Goal: Task Accomplishment & Management: Manage account settings

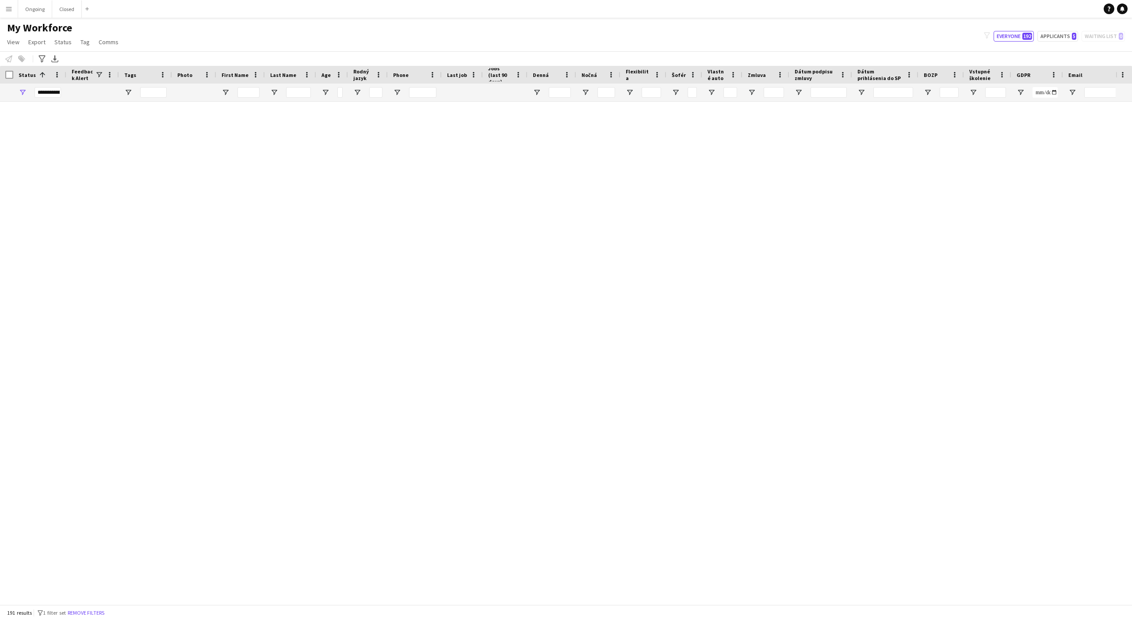
scroll to position [4228, 0]
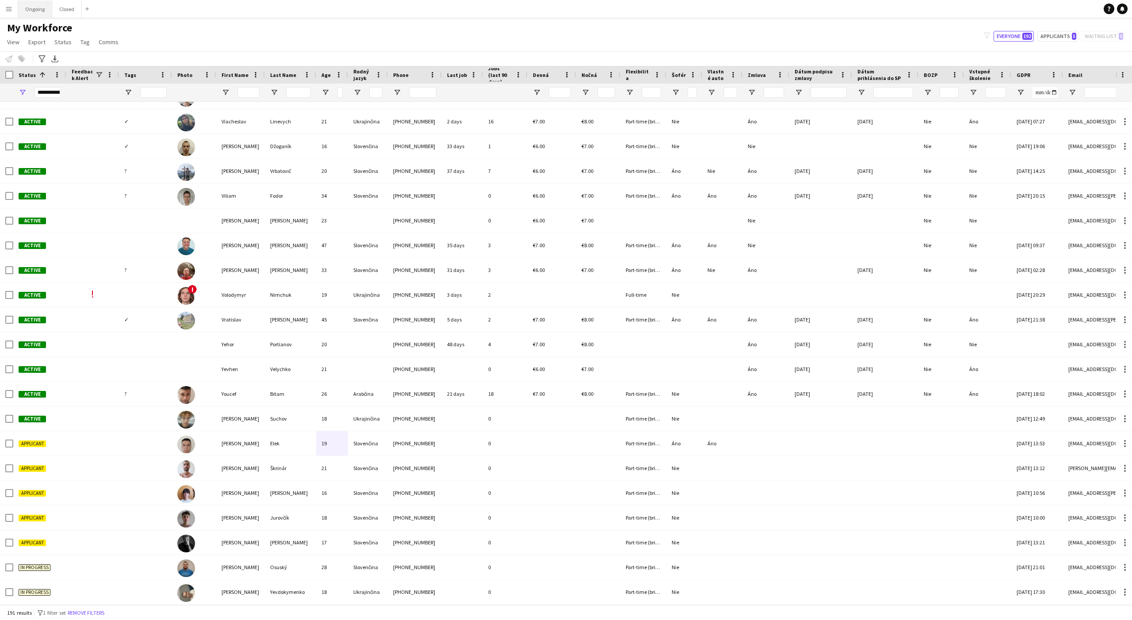
click at [29, 11] on button "Ongoing Close" at bounding box center [35, 8] width 34 height 17
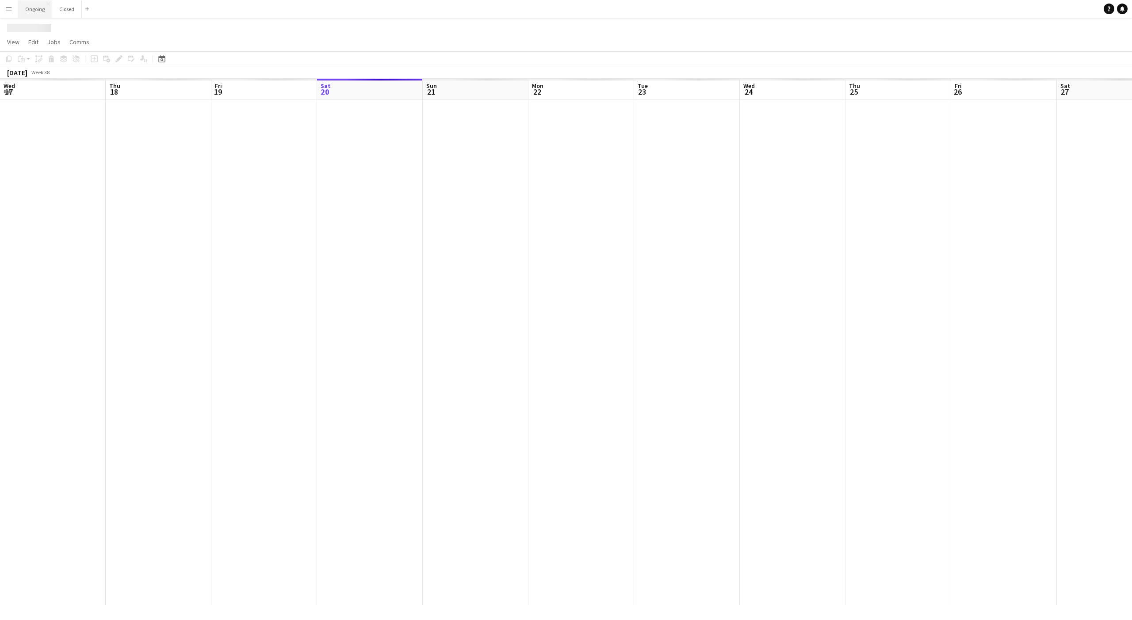
scroll to position [0, 211]
click at [8, 12] on app-icon "Menu" at bounding box center [8, 8] width 7 height 7
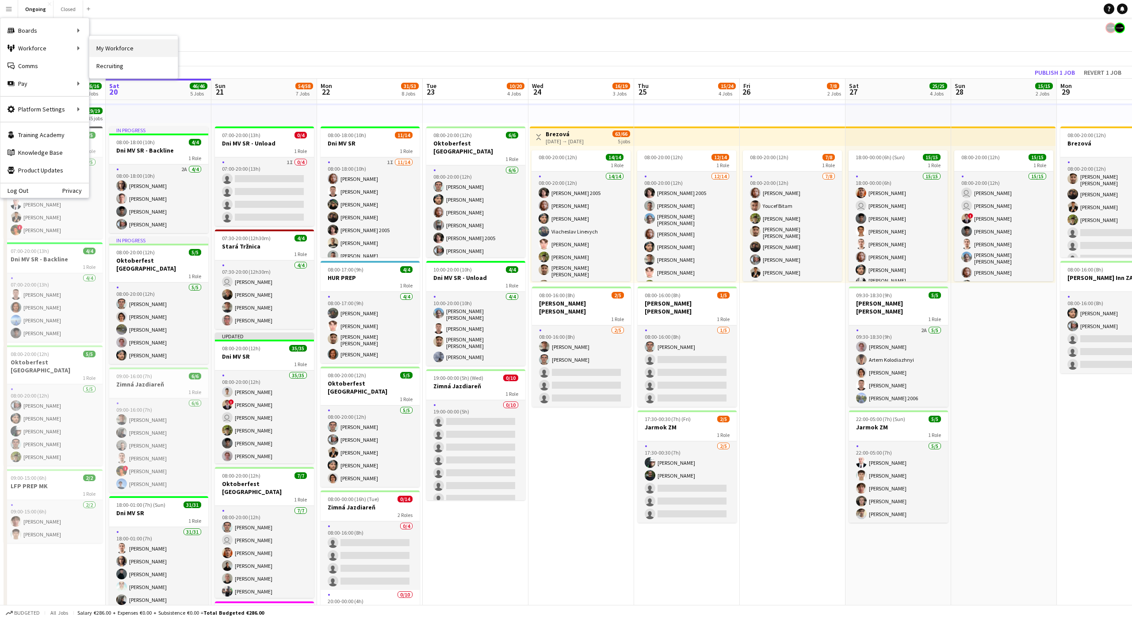
click at [118, 43] on link "My Workforce" at bounding box center [133, 48] width 88 height 18
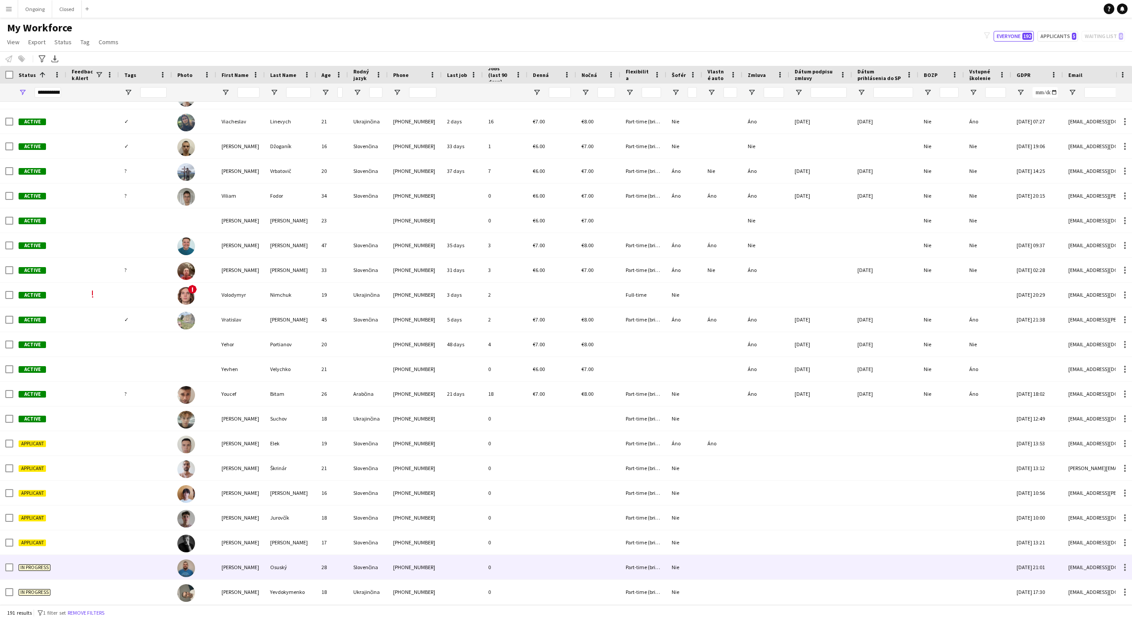
click at [230, 575] on div "[PERSON_NAME]" at bounding box center [240, 567] width 49 height 24
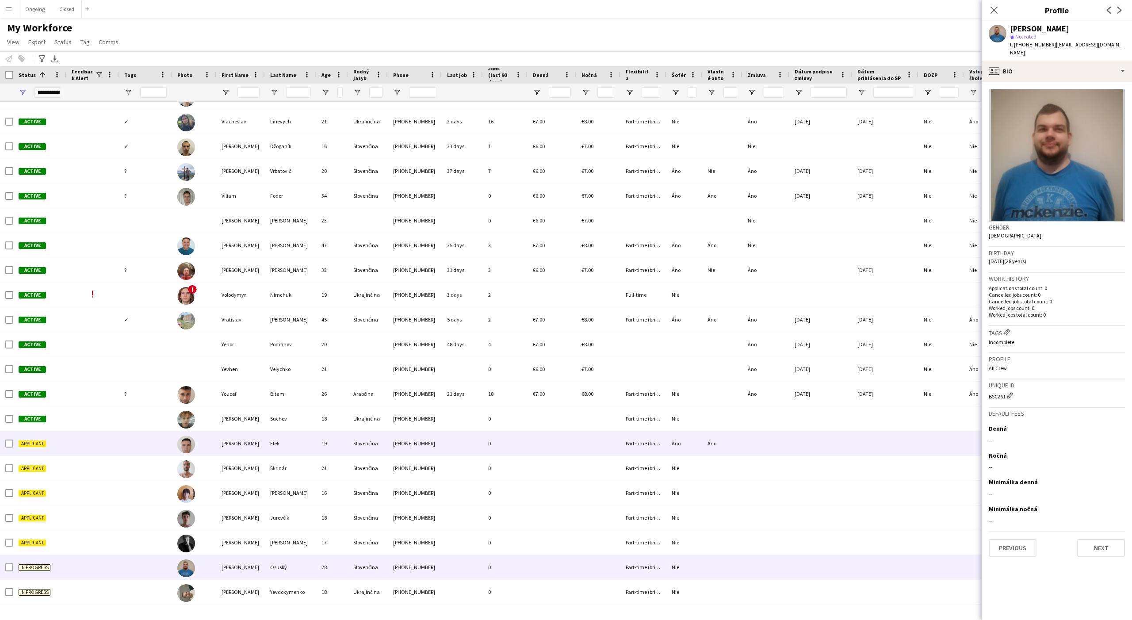
click at [272, 452] on div "Elek" at bounding box center [290, 443] width 51 height 24
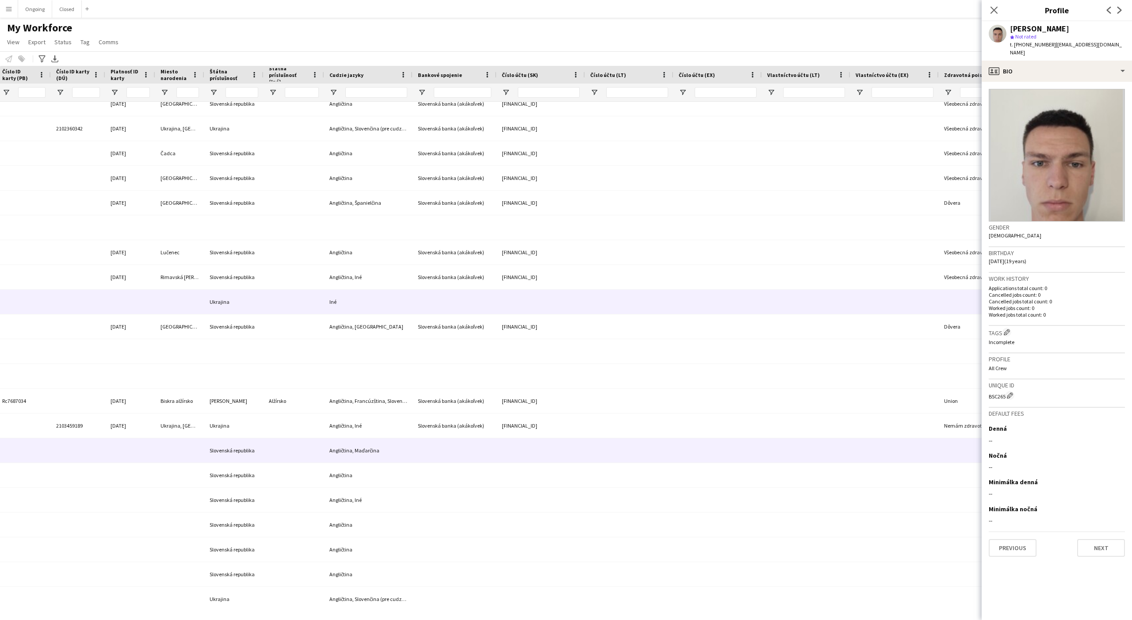
scroll to position [4219, 0]
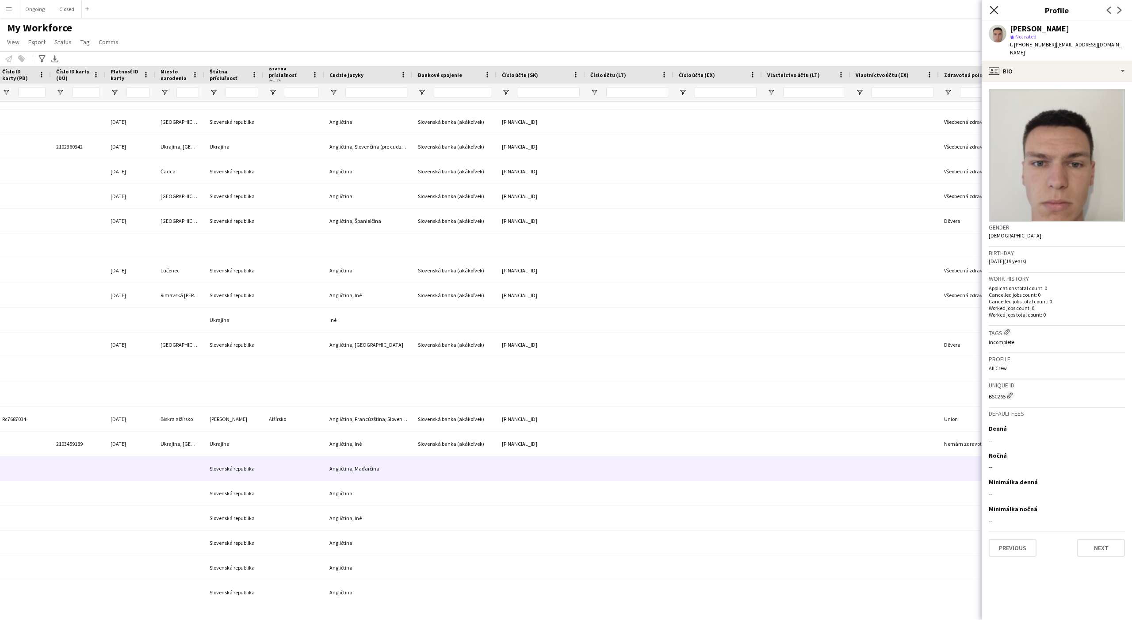
click at [992, 11] on icon "Close pop-in" at bounding box center [994, 10] width 8 height 8
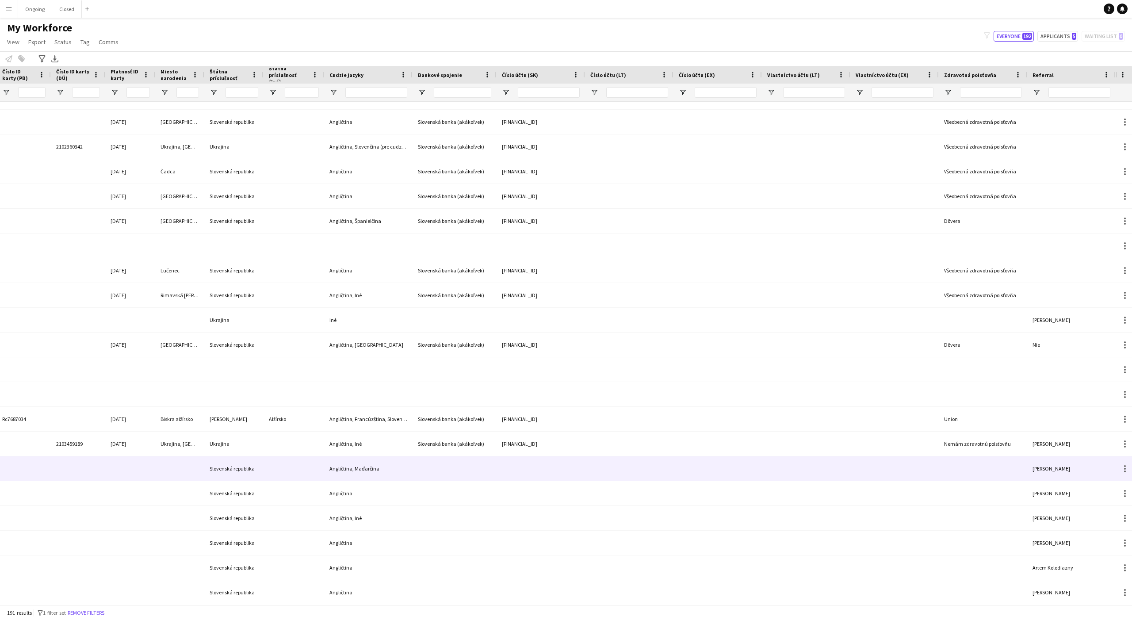
click at [1027, 474] on div at bounding box center [983, 468] width 88 height 24
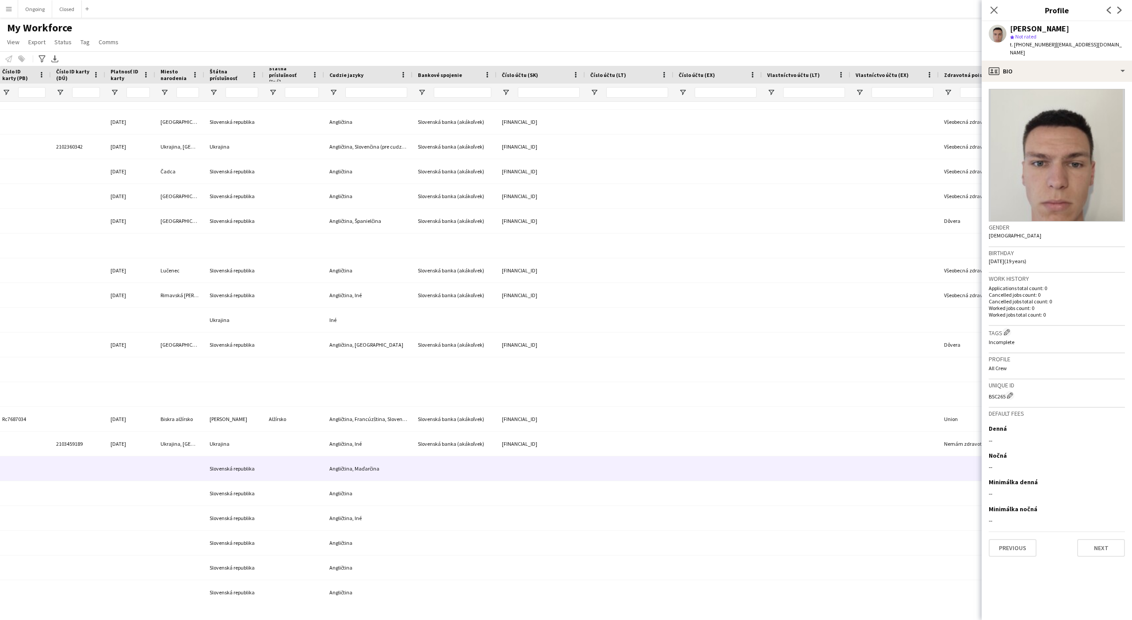
click at [951, 21] on div "My Workforce View Views Default view New view Update view Delete view Edit name…" at bounding box center [566, 36] width 1132 height 30
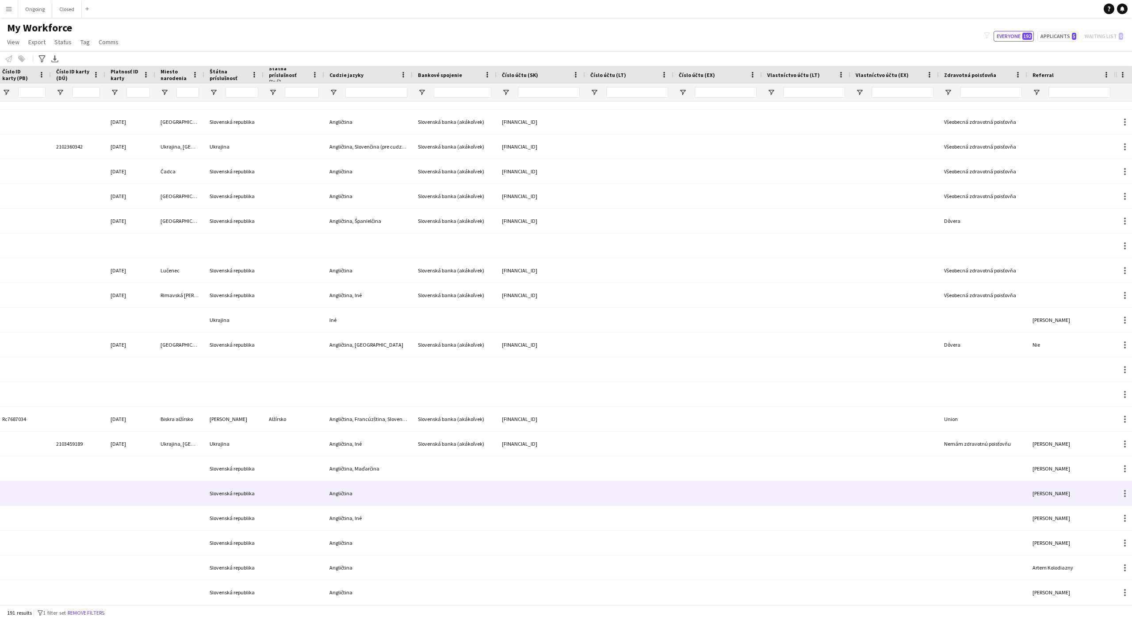
click at [1012, 495] on div at bounding box center [983, 493] width 88 height 24
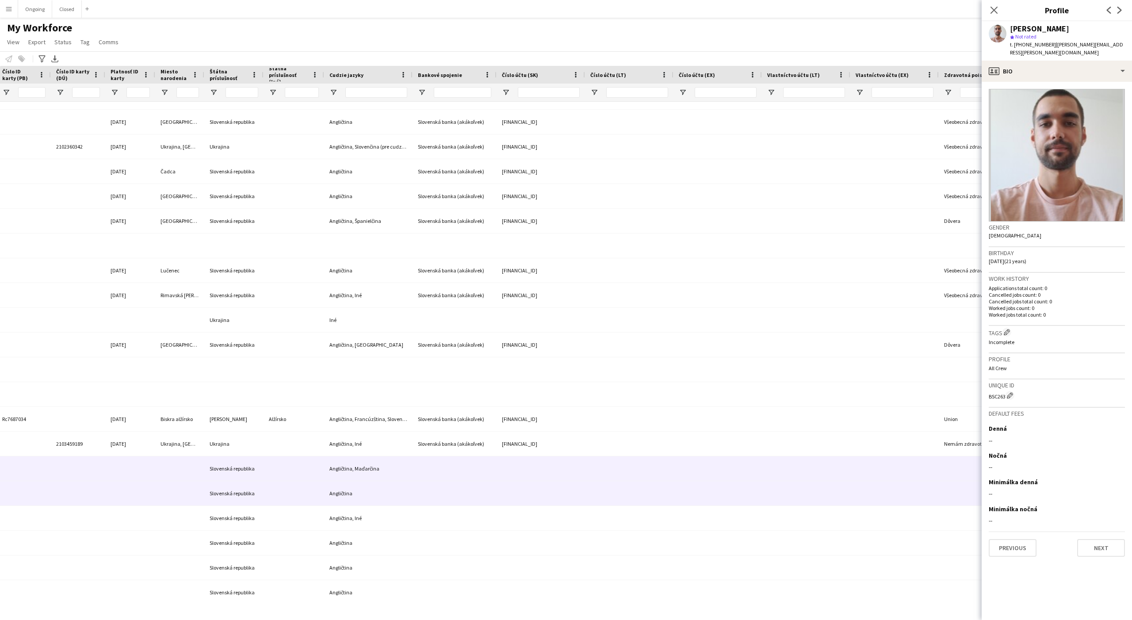
click at [961, 471] on div at bounding box center [983, 468] width 88 height 24
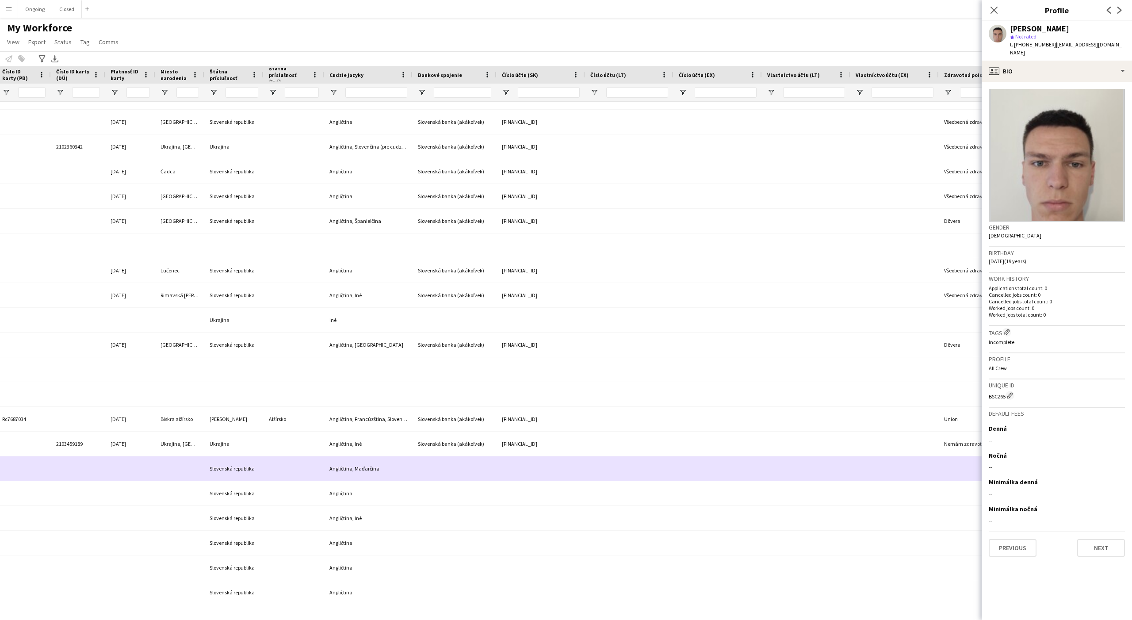
click at [926, 458] on div at bounding box center [895, 468] width 88 height 24
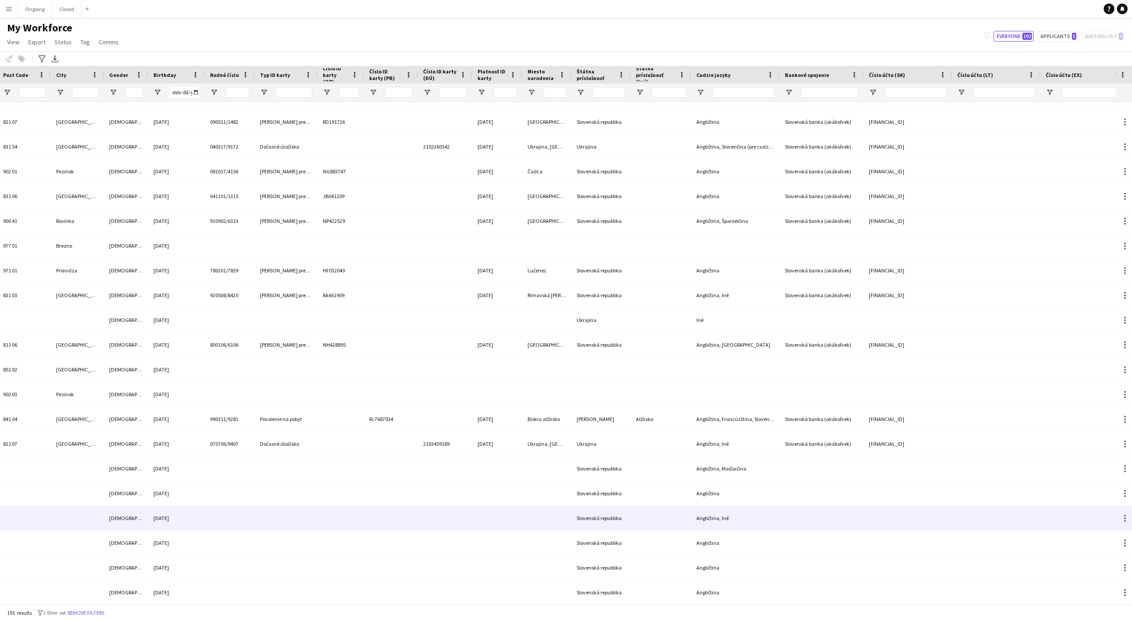
scroll to position [0, 1073]
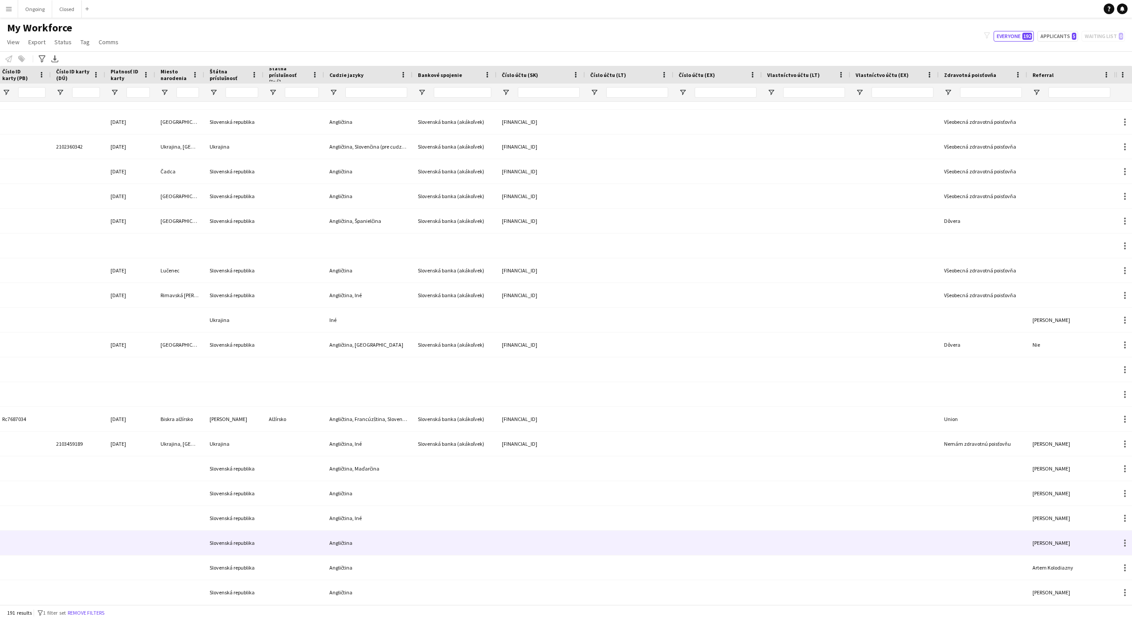
click at [944, 545] on div at bounding box center [983, 543] width 88 height 24
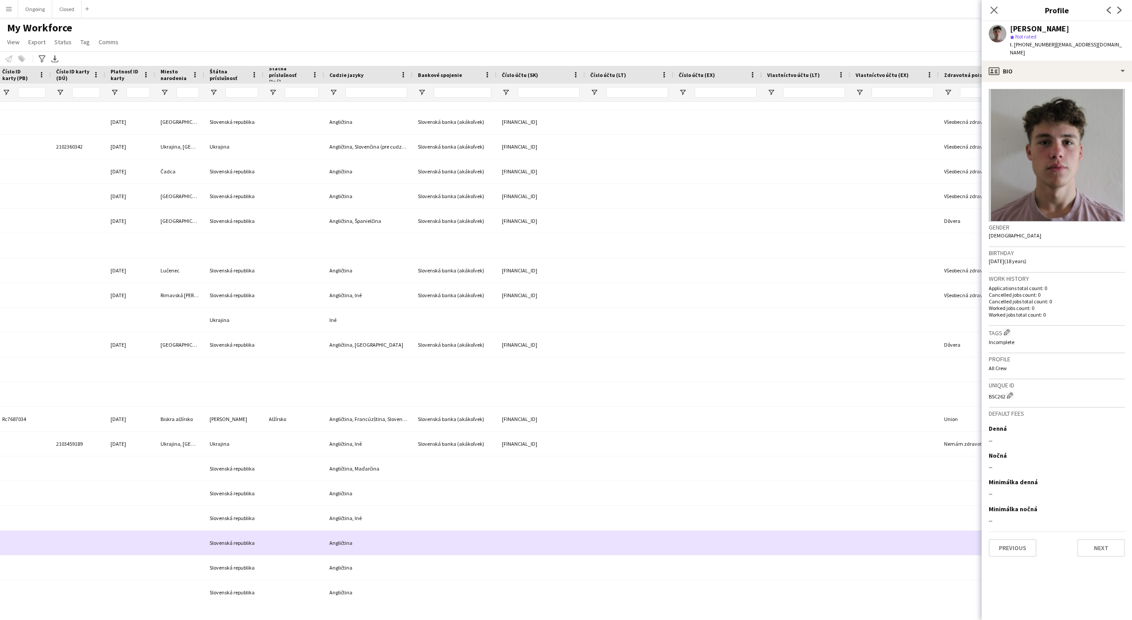
click at [870, 540] on div at bounding box center [895, 543] width 88 height 24
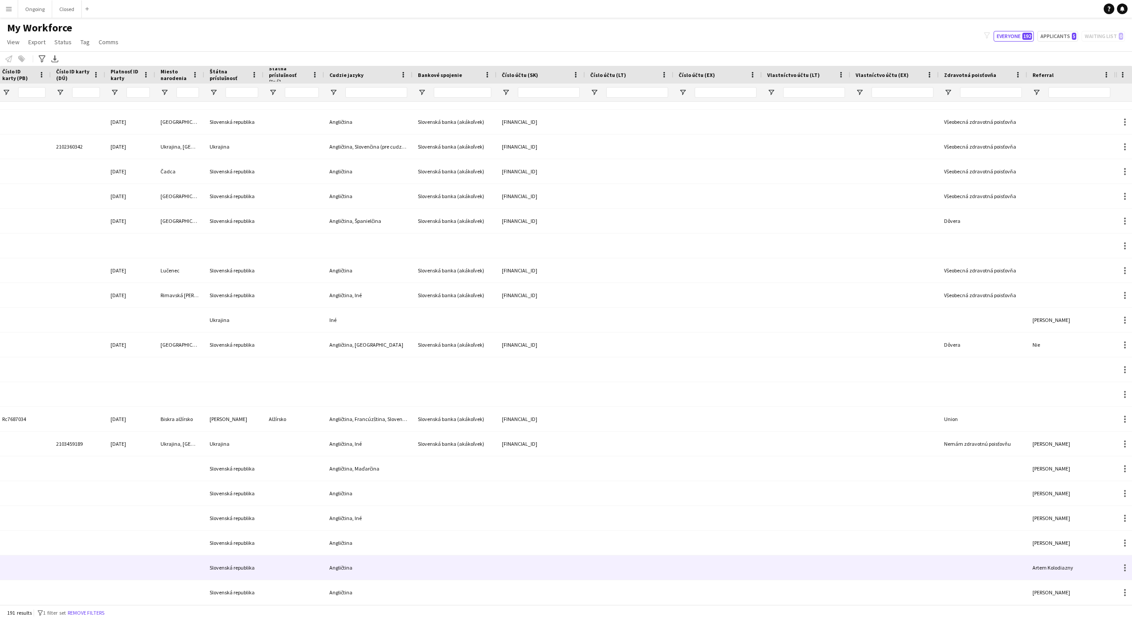
click at [980, 561] on div at bounding box center [983, 568] width 88 height 24
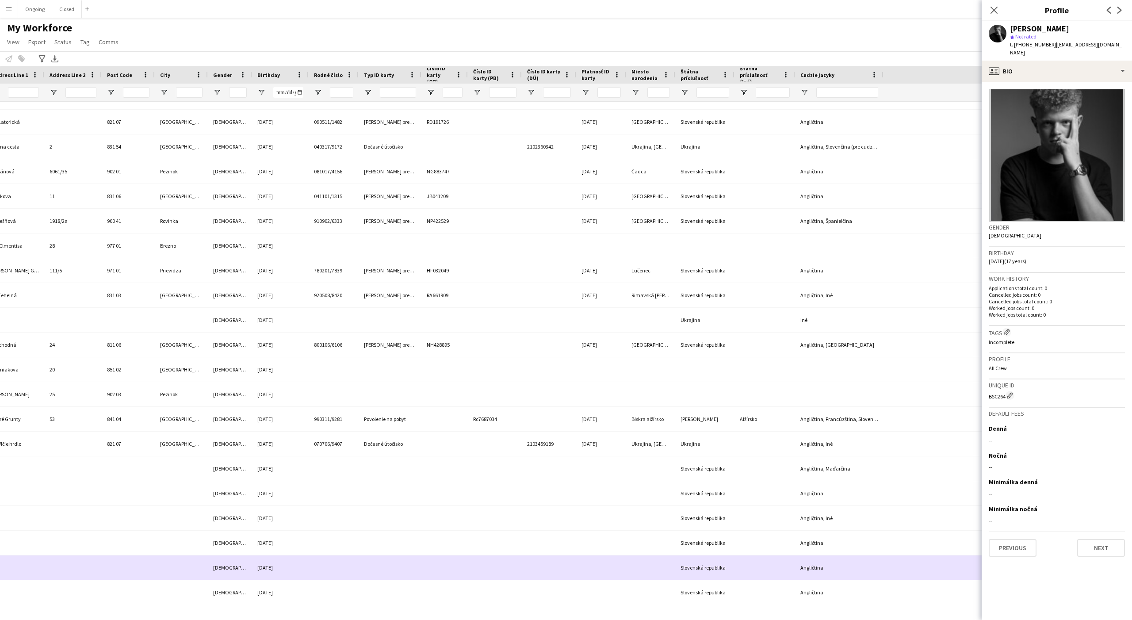
scroll to position [0, 781]
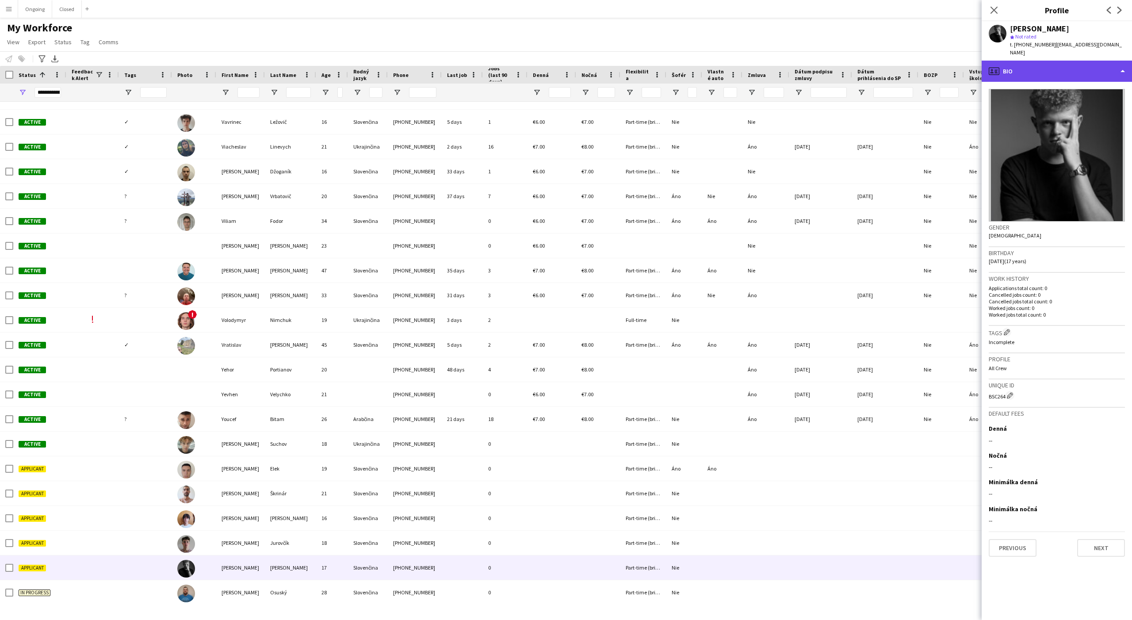
click at [1022, 65] on div "profile Bio" at bounding box center [1057, 71] width 150 height 21
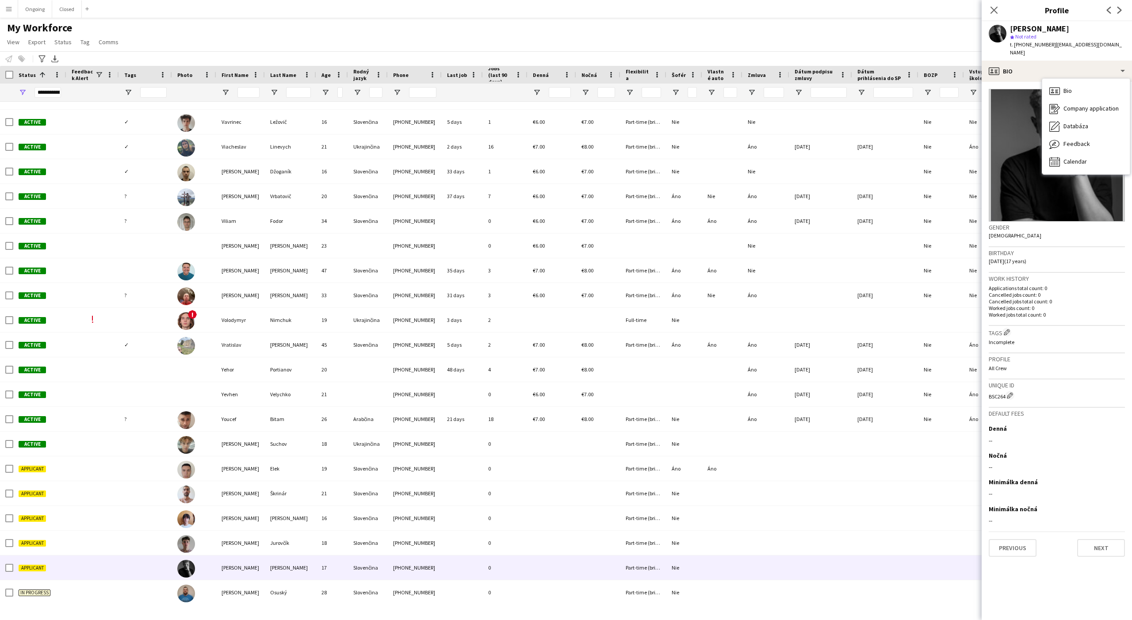
click at [916, 35] on div "My Workforce View Views Default view New view Update view Delete view Edit name…" at bounding box center [566, 36] width 1132 height 30
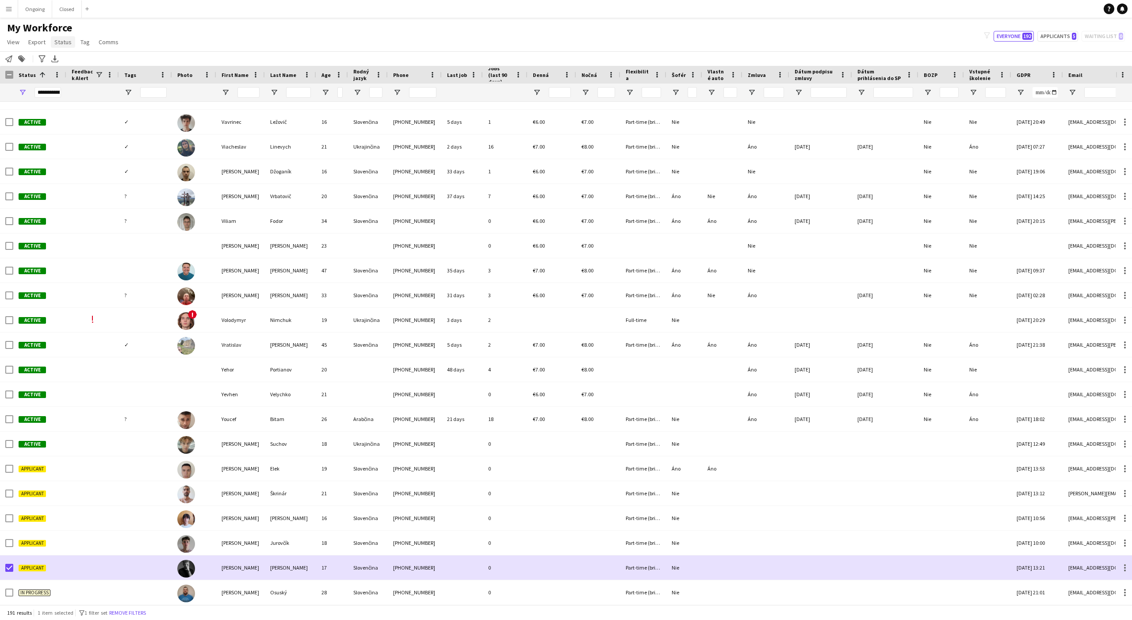
click at [61, 44] on span "Status" at bounding box center [62, 42] width 17 height 8
click at [65, 64] on span "Edit" at bounding box center [63, 61] width 10 height 8
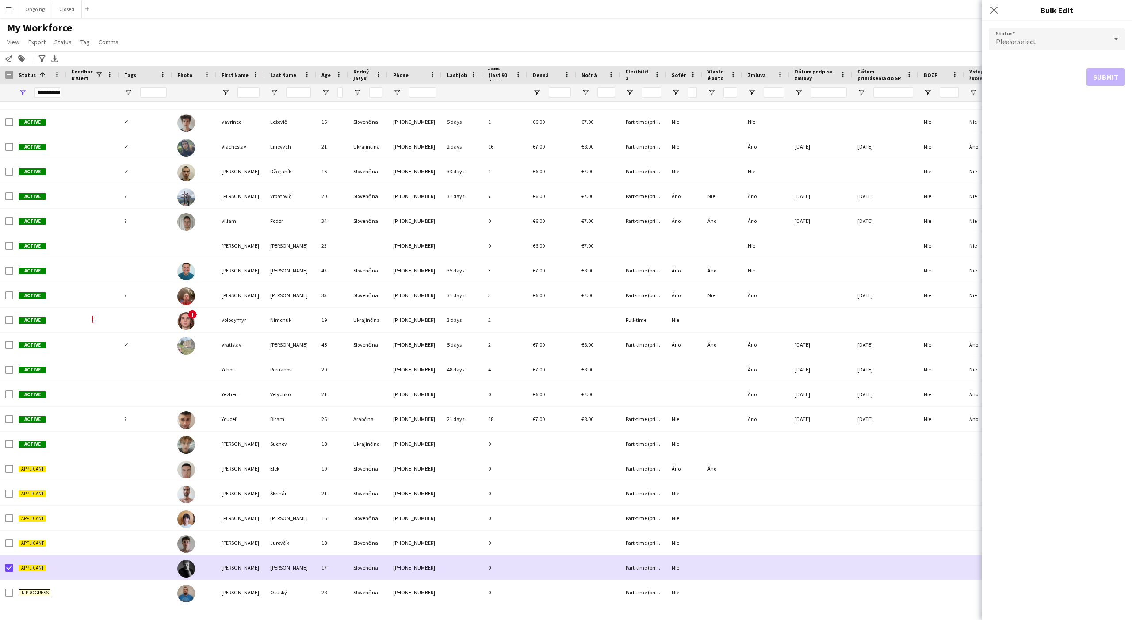
click at [1016, 38] on span "Please select" at bounding box center [1016, 41] width 40 height 9
click at [1030, 103] on mat-option "Approved" at bounding box center [1057, 108] width 136 height 22
click at [1024, 44] on span "Approved" at bounding box center [1010, 41] width 29 height 9
click at [1013, 63] on span "Active" at bounding box center [1057, 64] width 122 height 8
click at [1108, 109] on button "Submit" at bounding box center [1106, 107] width 38 height 18
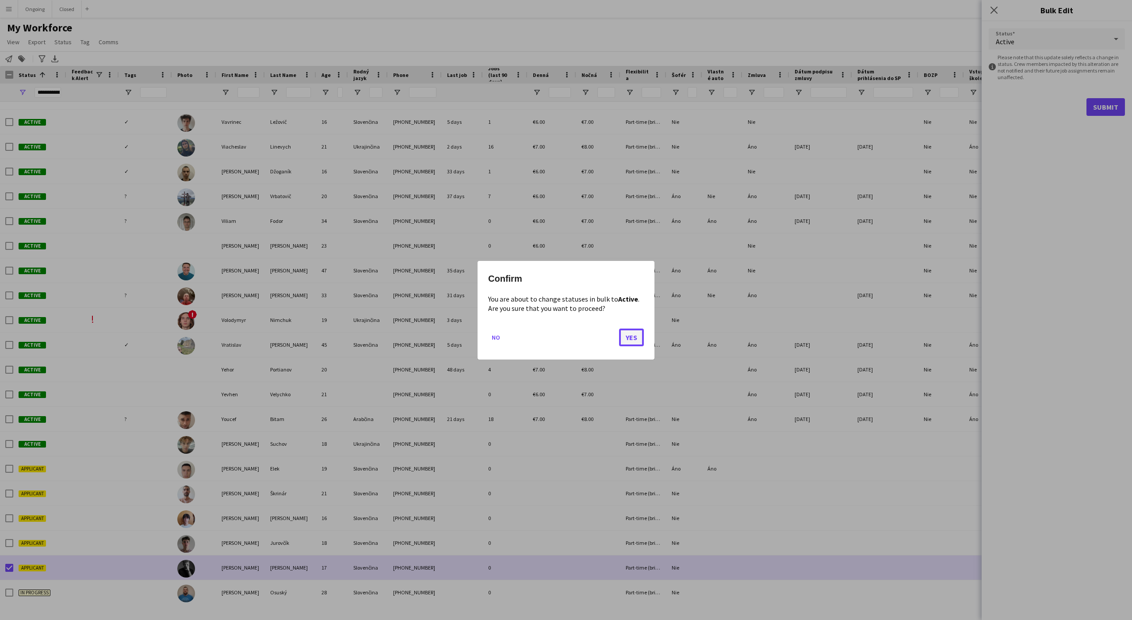
click at [639, 333] on button "Yes" at bounding box center [631, 337] width 25 height 18
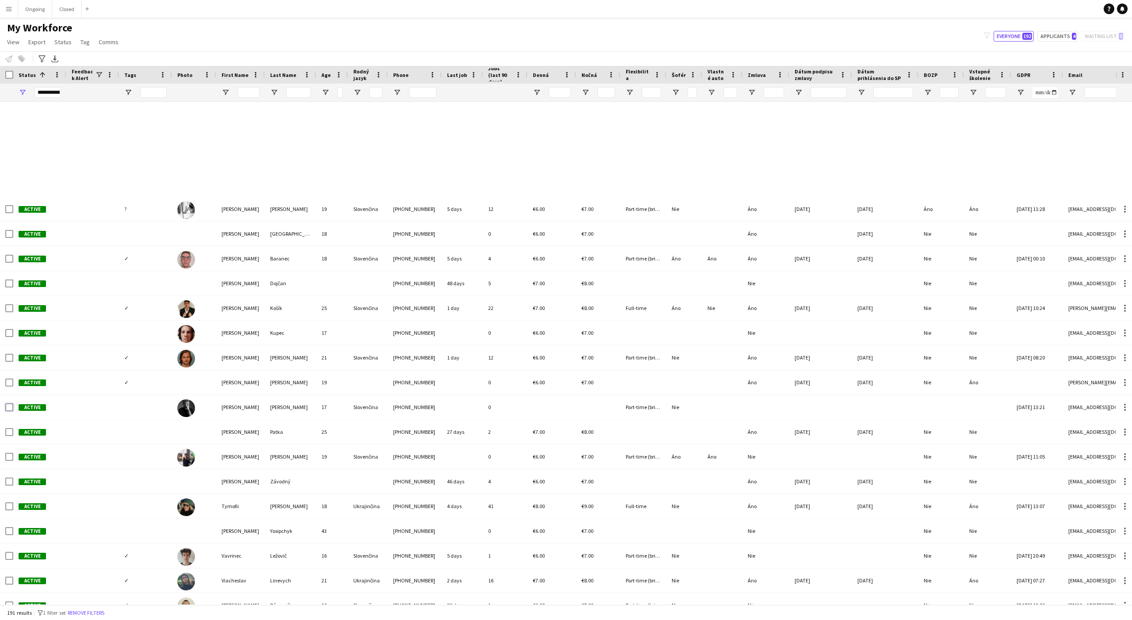
scroll to position [4228, 0]
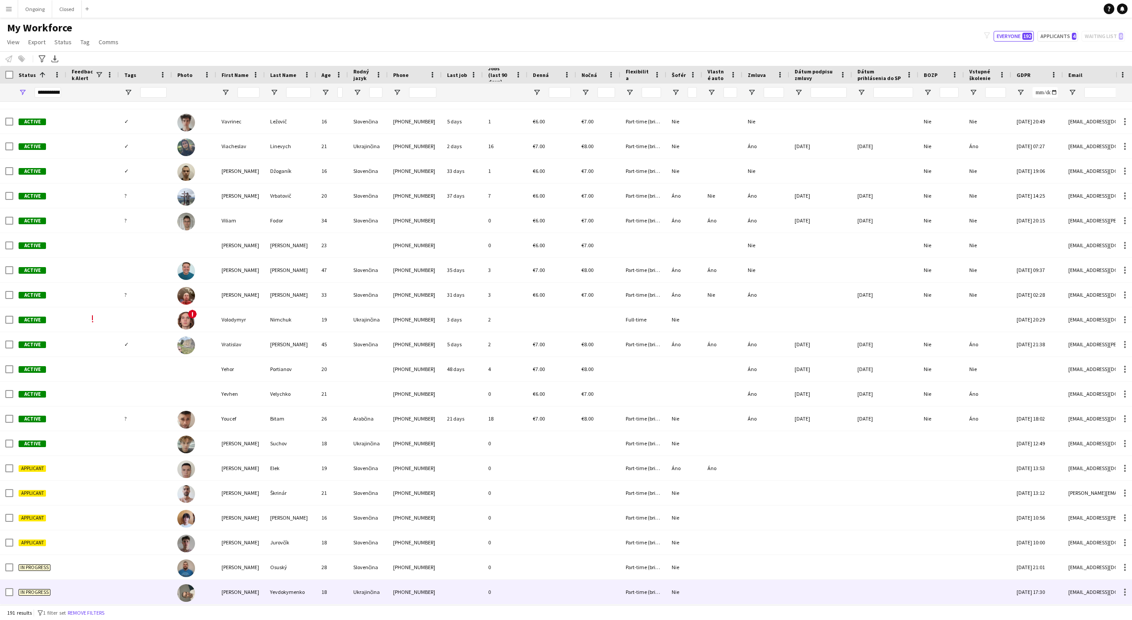
click at [395, 587] on div "[PHONE_NUMBER]" at bounding box center [415, 592] width 54 height 24
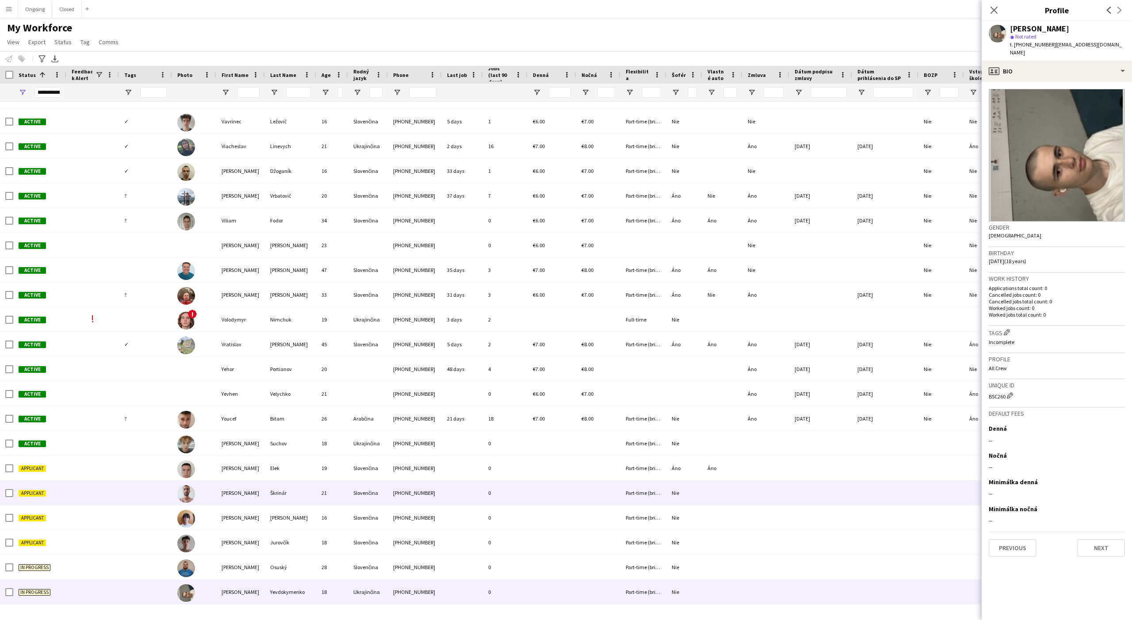
click at [361, 497] on div "Slovenčina" at bounding box center [368, 493] width 40 height 24
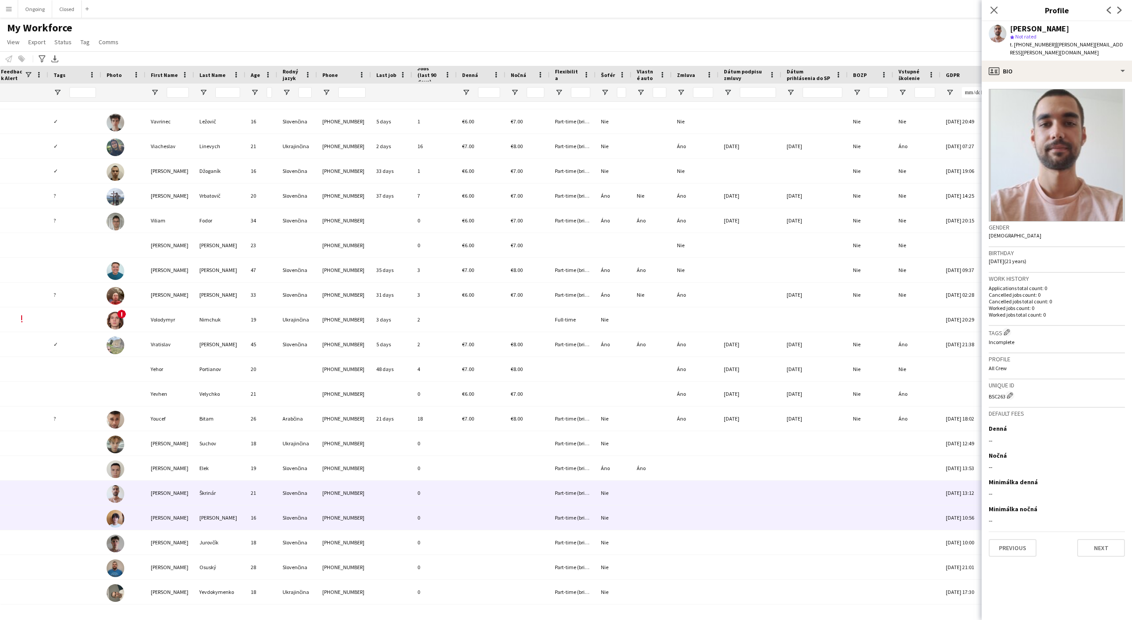
scroll to position [0, 122]
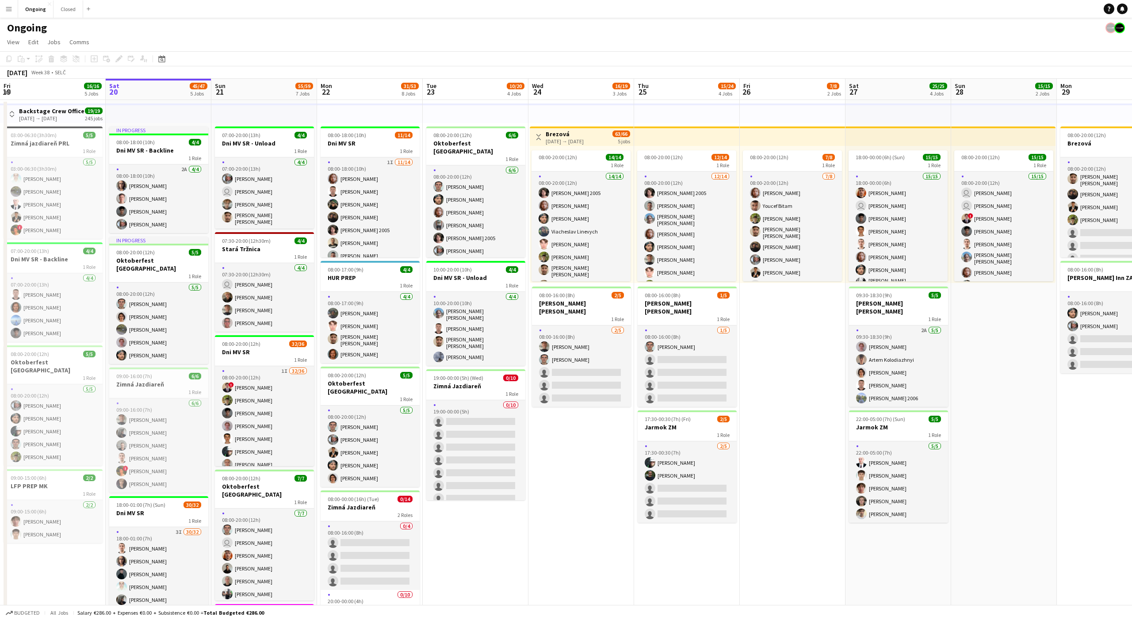
click at [10, 15] on button "Menu" at bounding box center [9, 9] width 18 height 18
click at [110, 47] on link "My Workforce" at bounding box center [133, 48] width 88 height 18
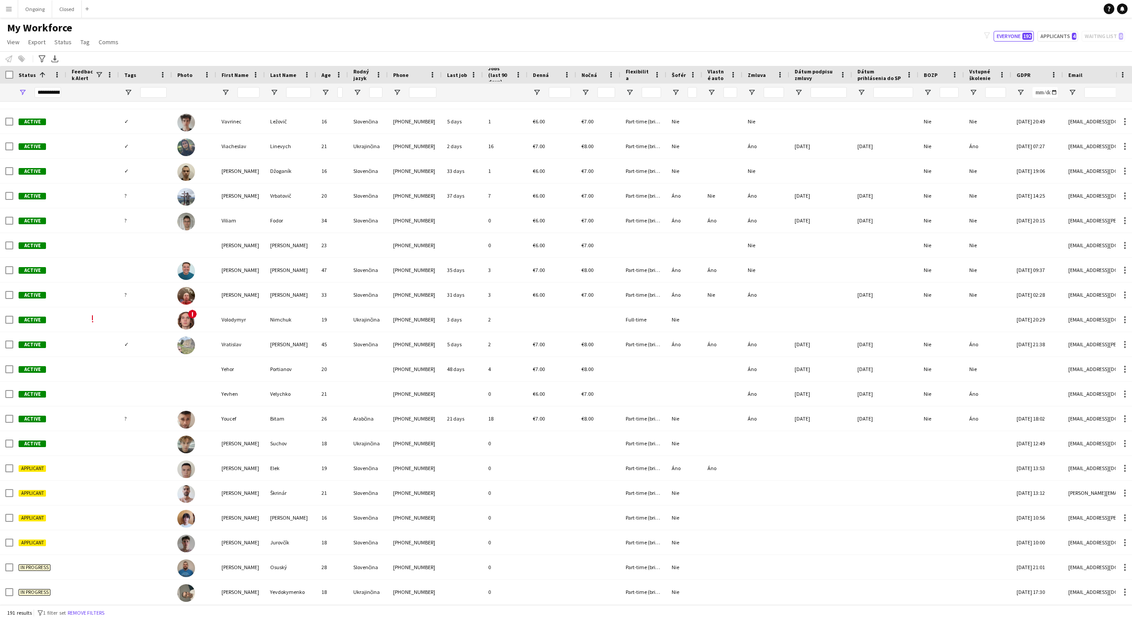
click at [252, 85] on div at bounding box center [249, 93] width 22 height 18
click at [252, 95] on input "First Name Filter Input" at bounding box center [249, 92] width 22 height 11
type input "******"
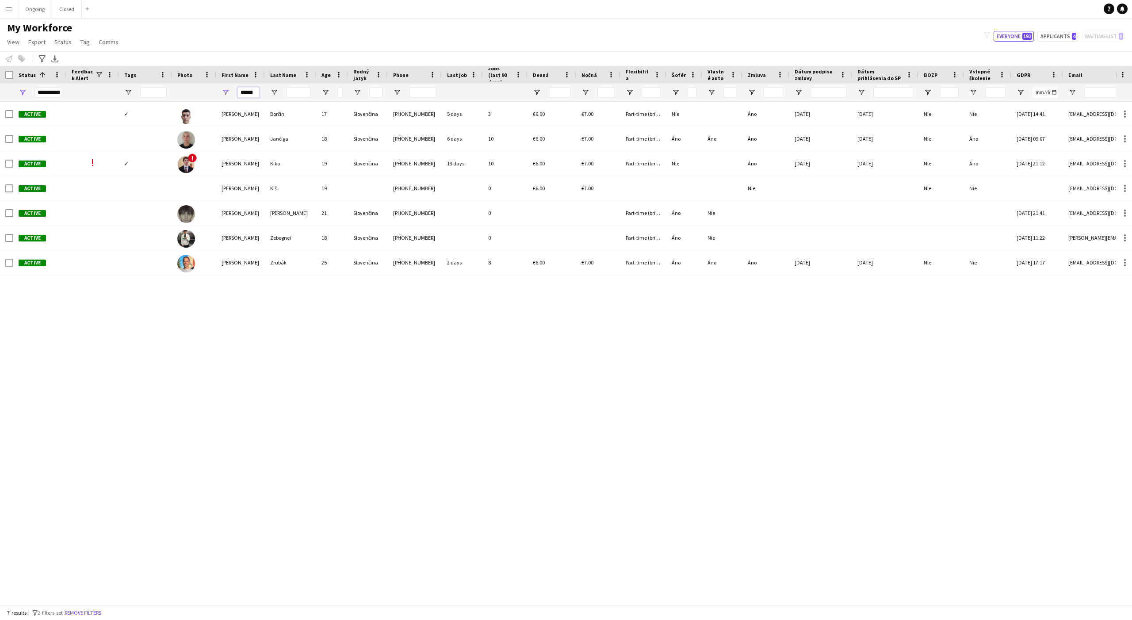
click at [250, 94] on input "******" at bounding box center [249, 92] width 22 height 11
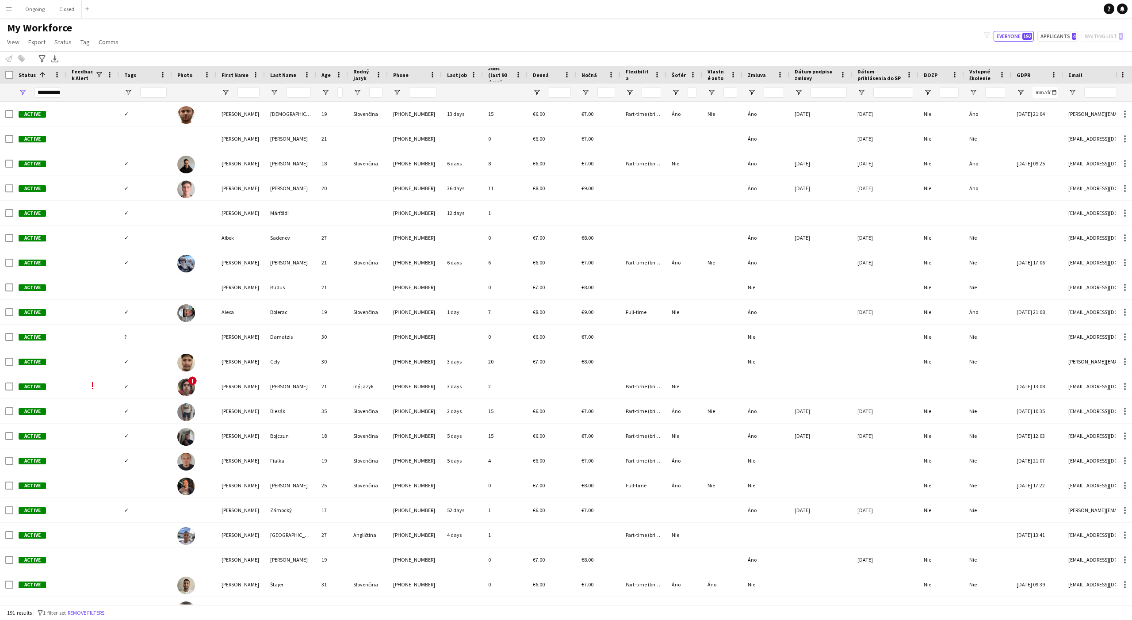
click at [191, 37] on div "My Workforce View Views Default view New view Update view Delete view Edit name…" at bounding box center [566, 36] width 1132 height 30
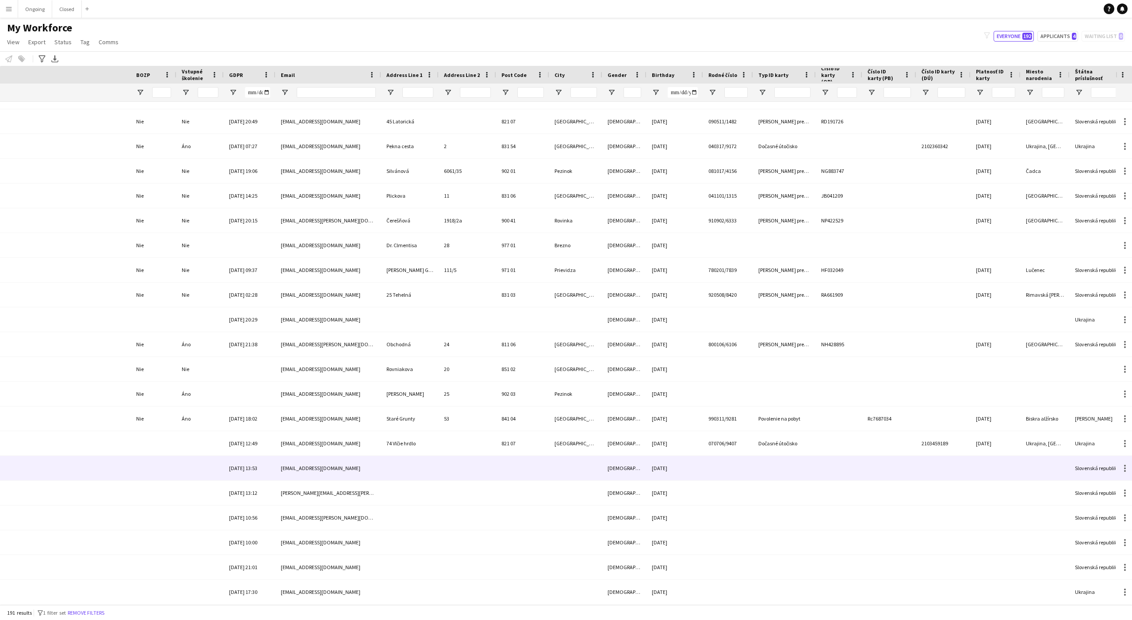
scroll to position [0, 1210]
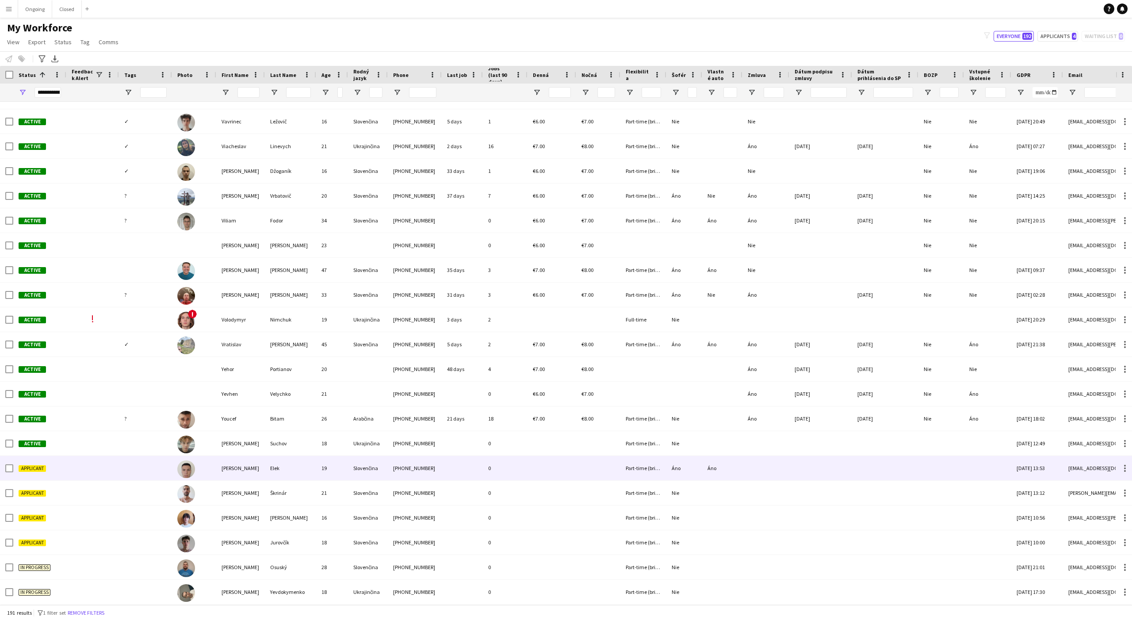
click at [188, 468] on img at bounding box center [186, 469] width 18 height 18
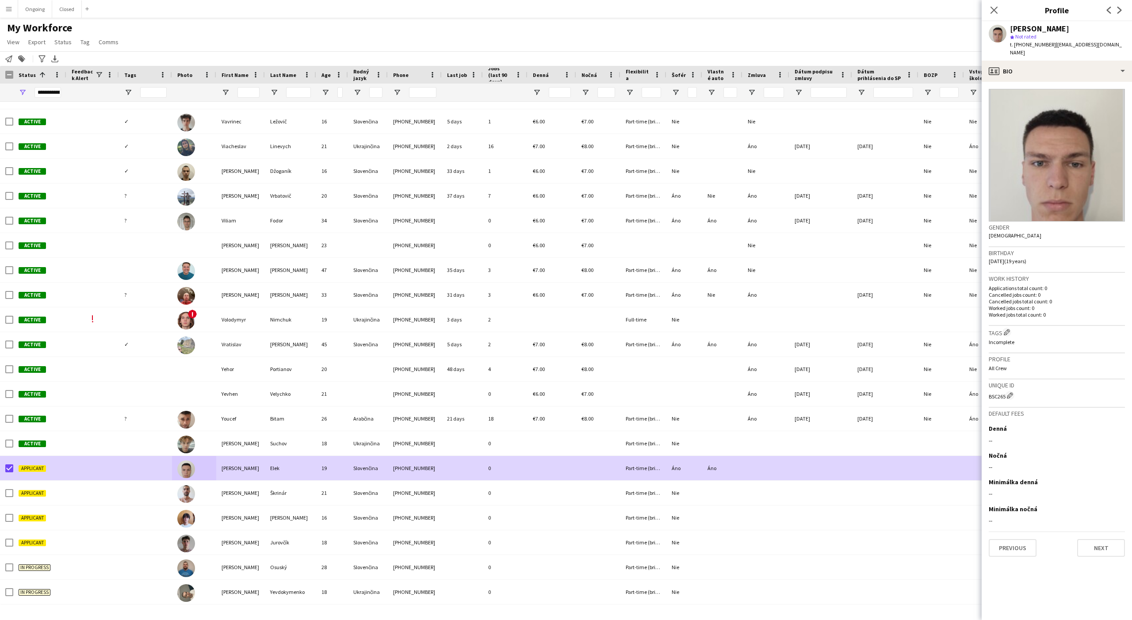
click at [60, 48] on app-page-menu "View Views Default view New view Update view Delete view Edit name Customise vi…" at bounding box center [63, 43] width 127 height 17
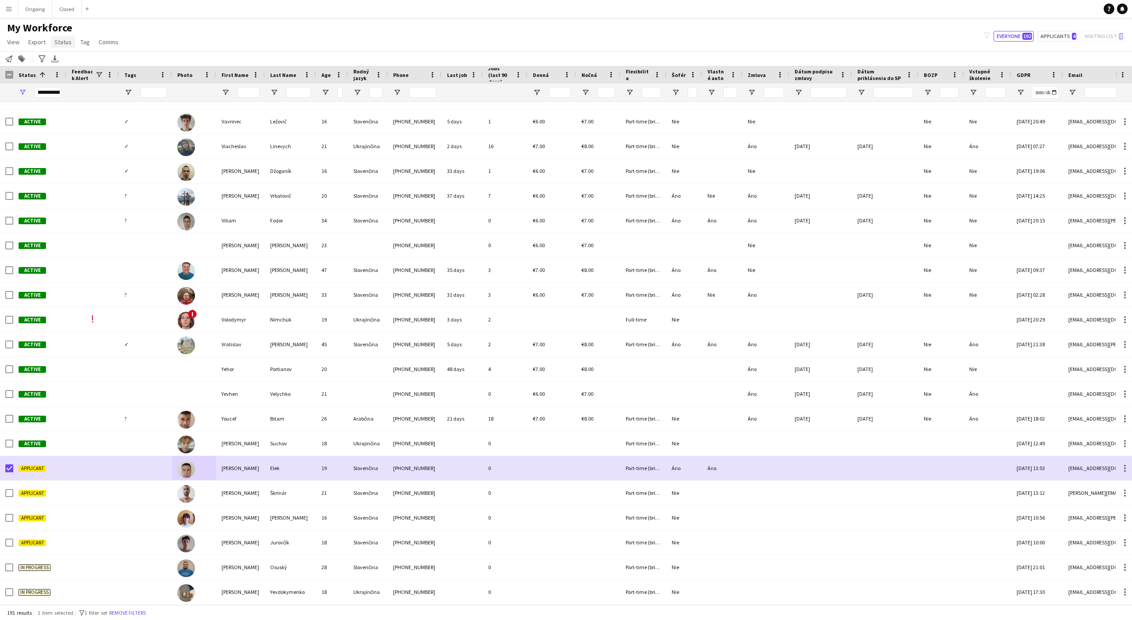
click at [61, 45] on span "Status" at bounding box center [62, 42] width 17 height 8
click at [78, 63] on link "Edit" at bounding box center [82, 61] width 62 height 19
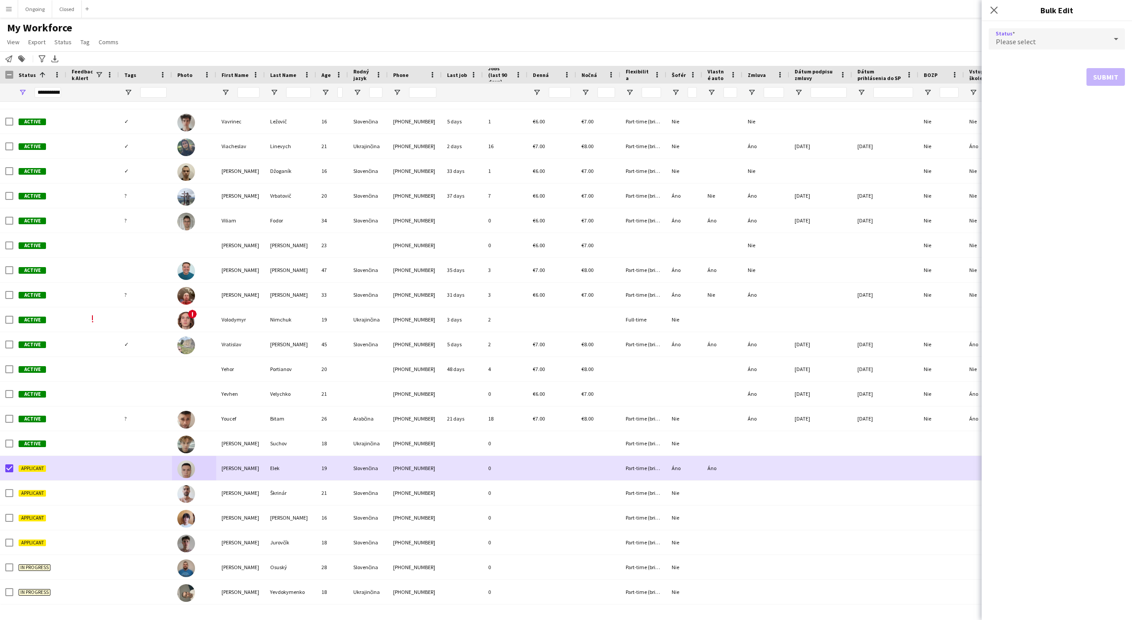
click at [1022, 42] on span "Please select" at bounding box center [1016, 41] width 40 height 9
click at [1016, 109] on span "Approved" at bounding box center [1057, 108] width 122 height 8
click at [1036, 34] on div "Approved" at bounding box center [1048, 38] width 119 height 21
click at [1023, 61] on span "Active" at bounding box center [1057, 64] width 122 height 8
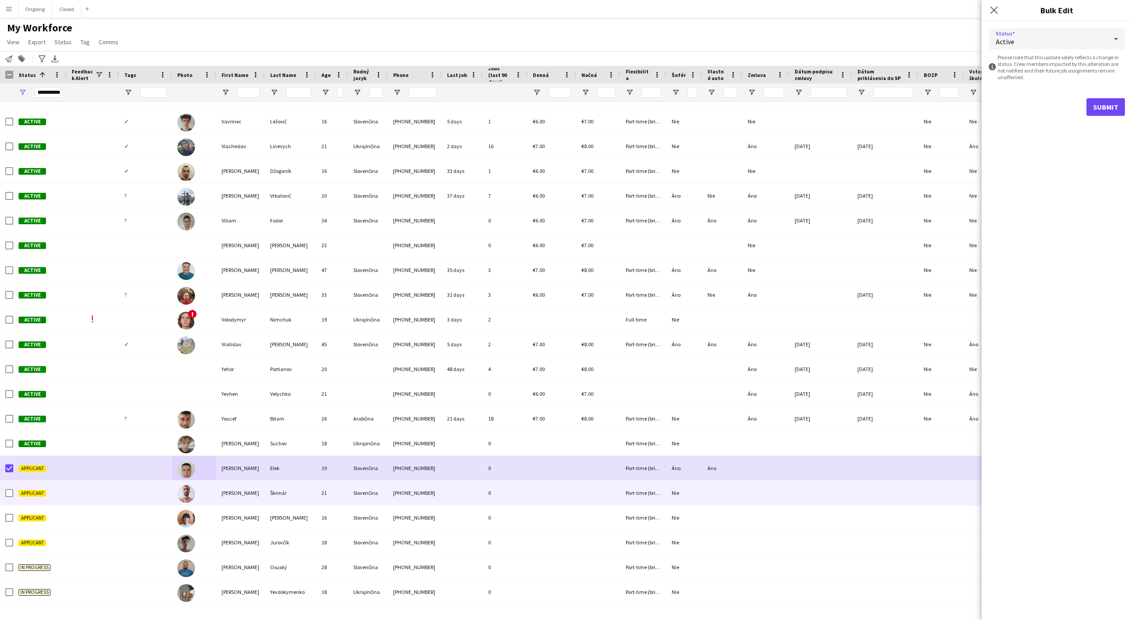
click at [322, 466] on div "19" at bounding box center [332, 468] width 32 height 24
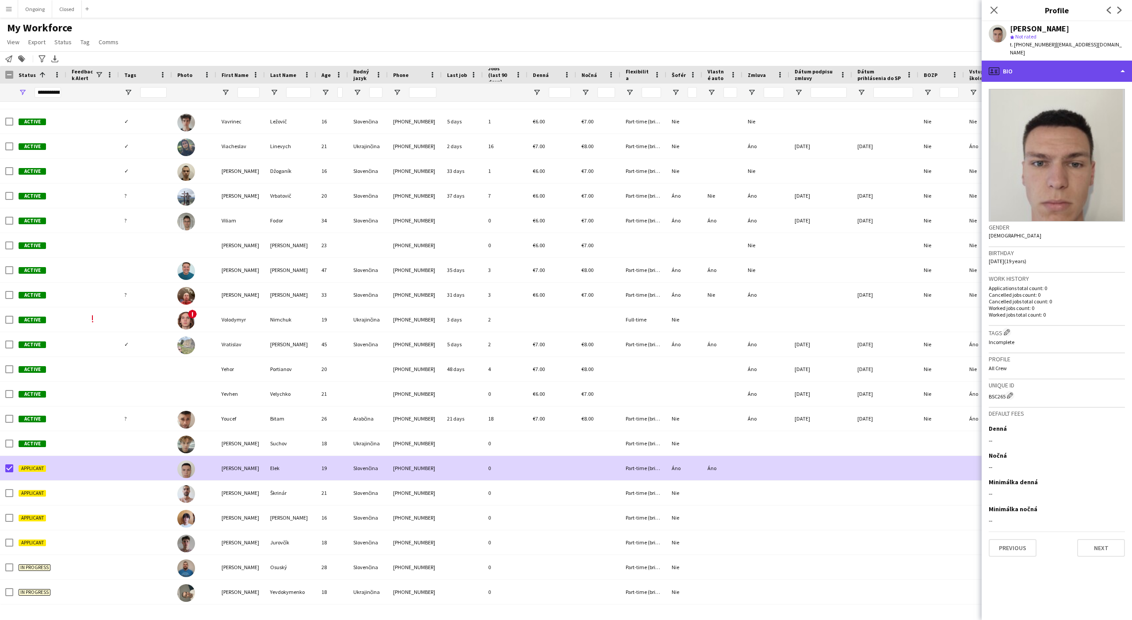
click at [1027, 65] on div "profile Bio" at bounding box center [1057, 71] width 150 height 21
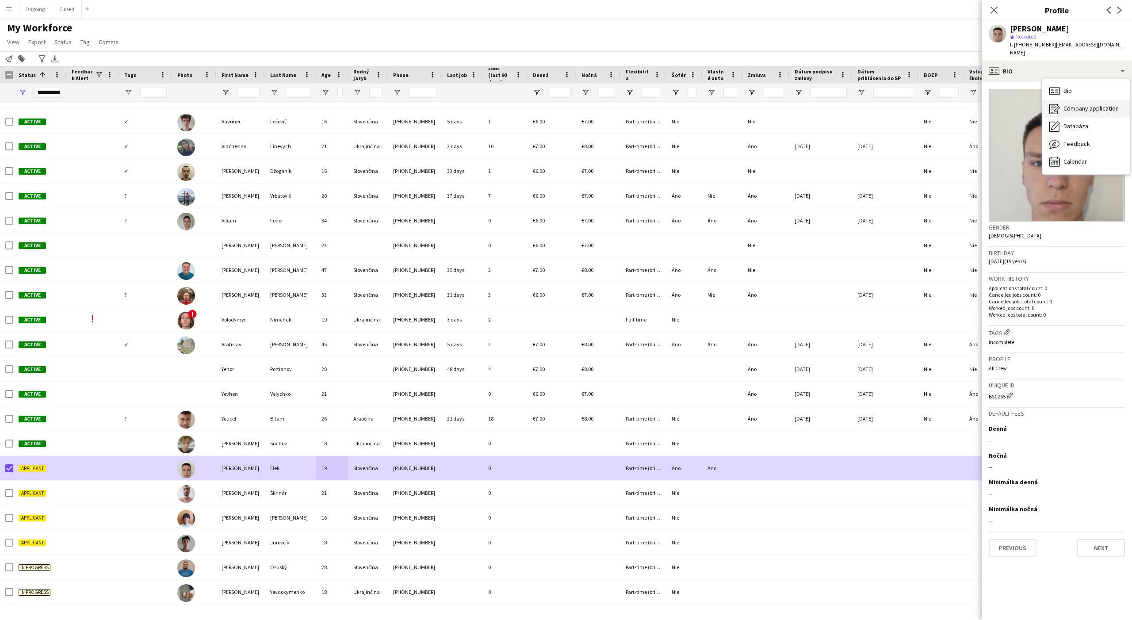
click at [1066, 104] on span "Company application" at bounding box center [1091, 108] width 55 height 8
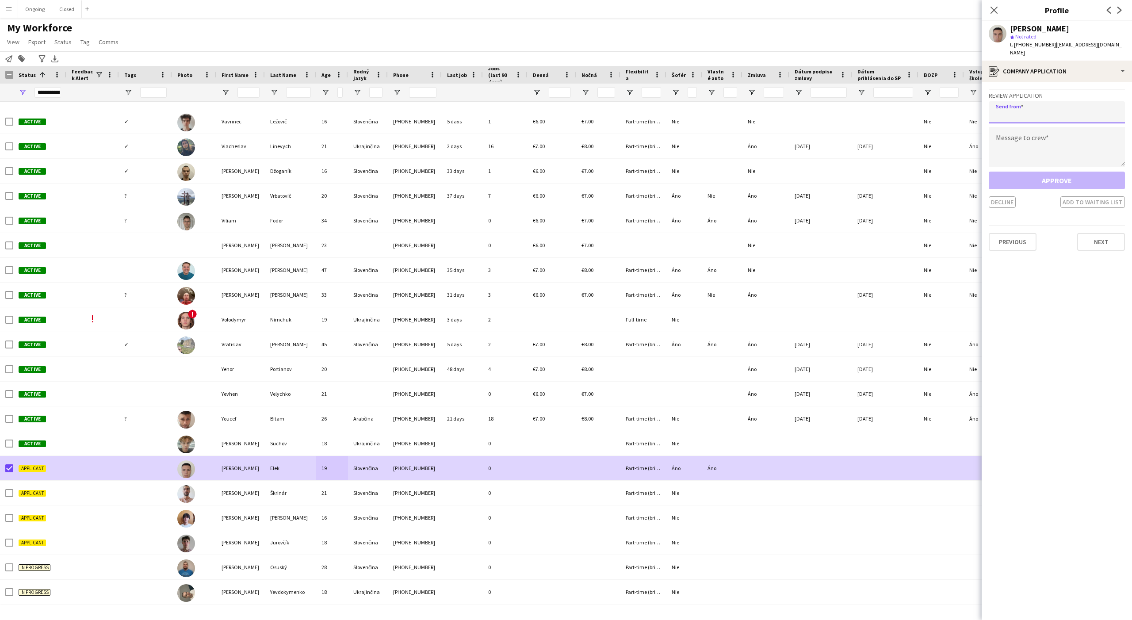
click at [1033, 104] on input "email" at bounding box center [1057, 112] width 136 height 22
type input "**********"
click at [1038, 130] on textarea at bounding box center [1057, 147] width 136 height 40
type textarea "********"
click at [1070, 175] on button "Approve" at bounding box center [1057, 181] width 136 height 18
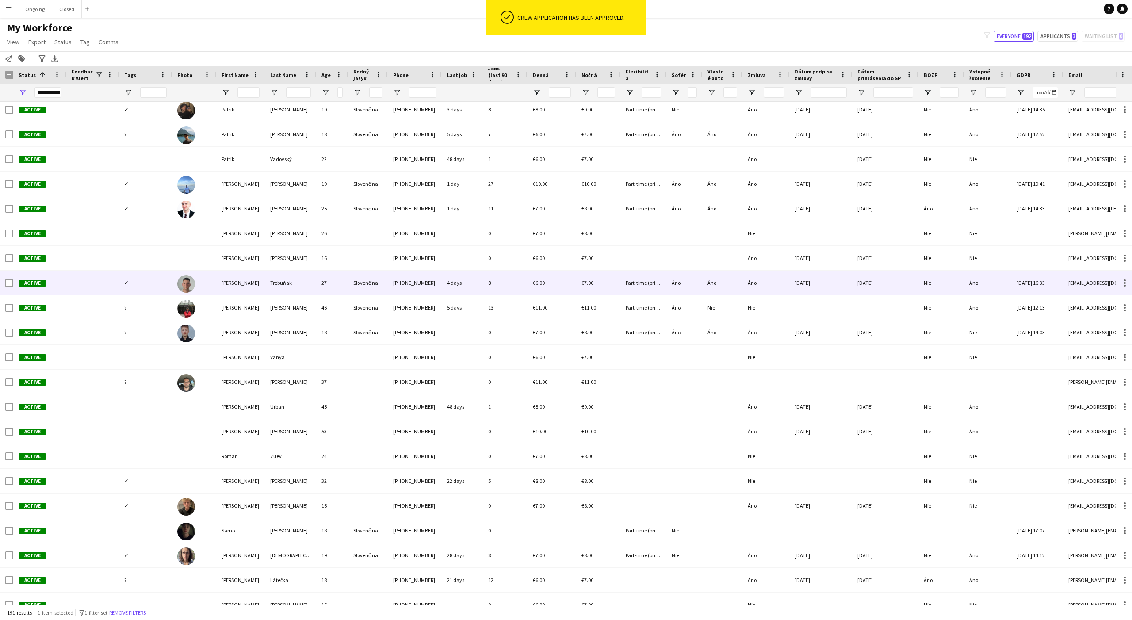
scroll to position [2835, 0]
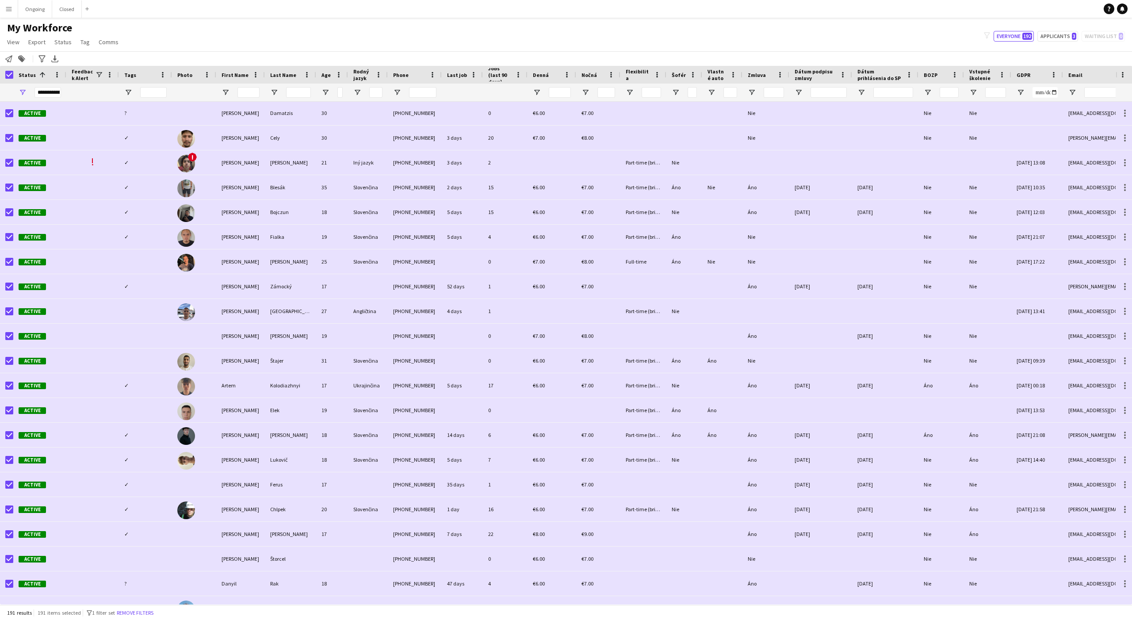
click at [9, 70] on div at bounding box center [6, 75] width 13 height 18
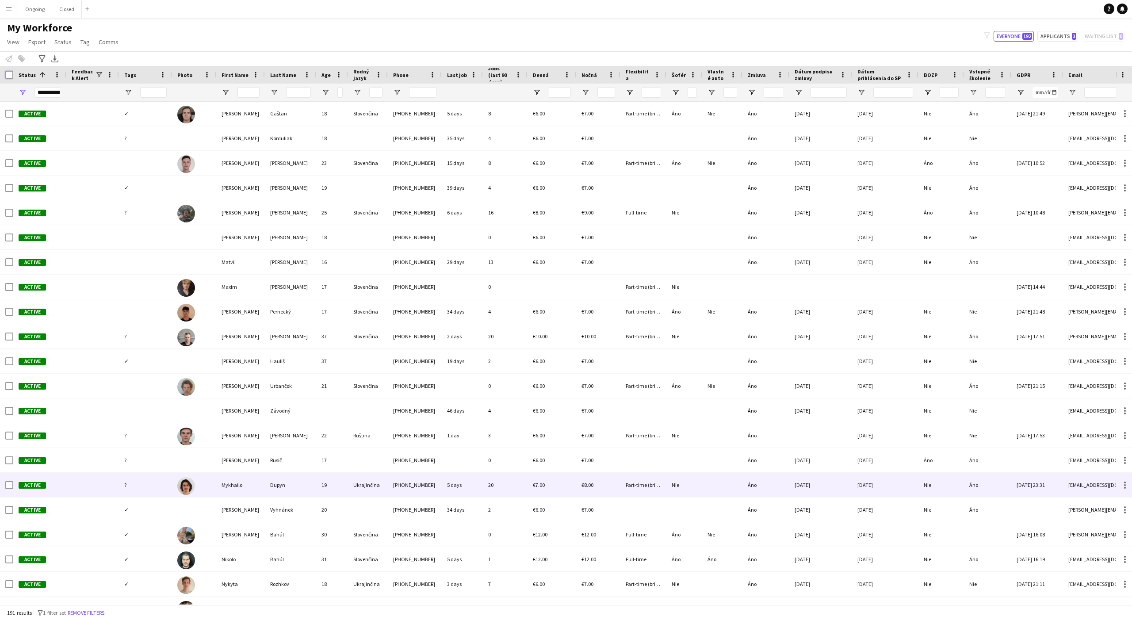
scroll to position [2714, 0]
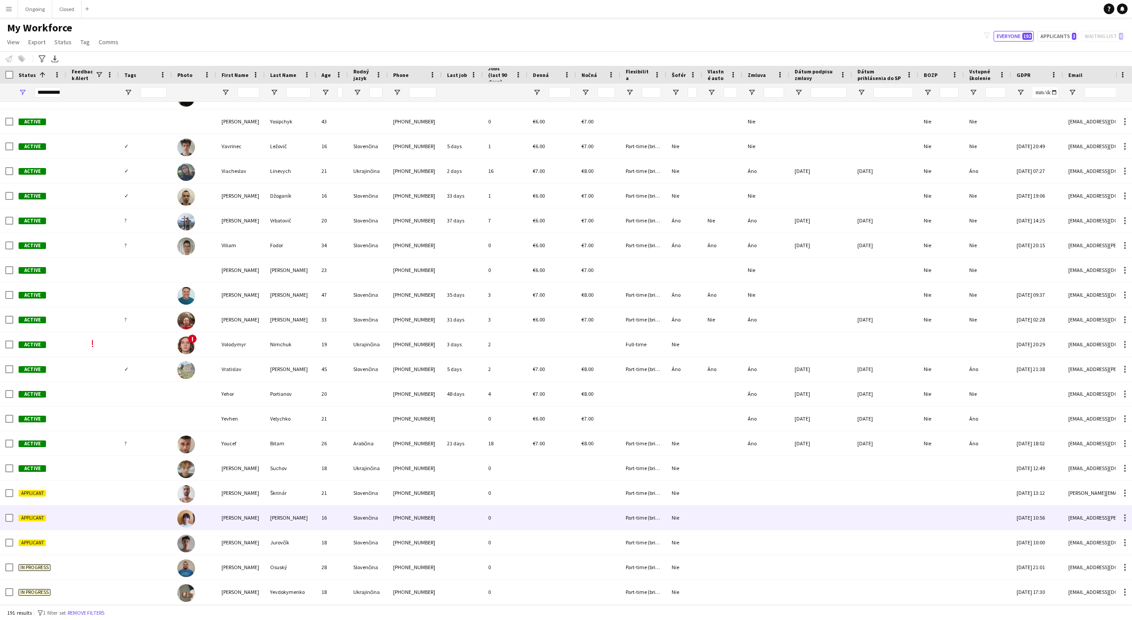
click at [341, 522] on div "16" at bounding box center [332, 518] width 32 height 24
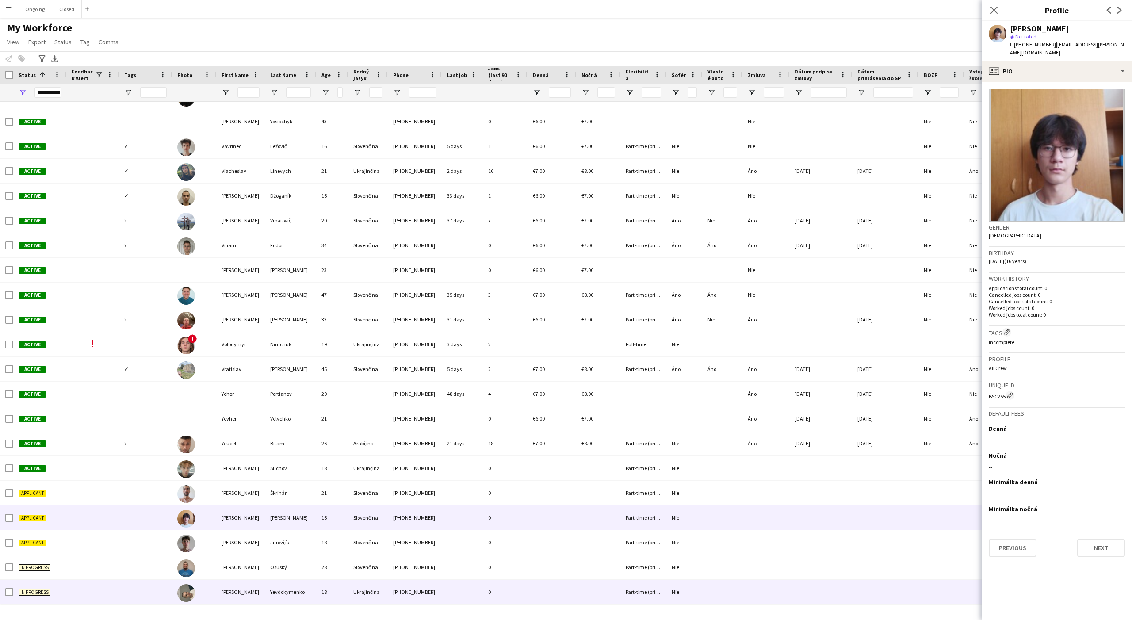
click at [301, 600] on div "Yevdokymenko" at bounding box center [290, 592] width 51 height 24
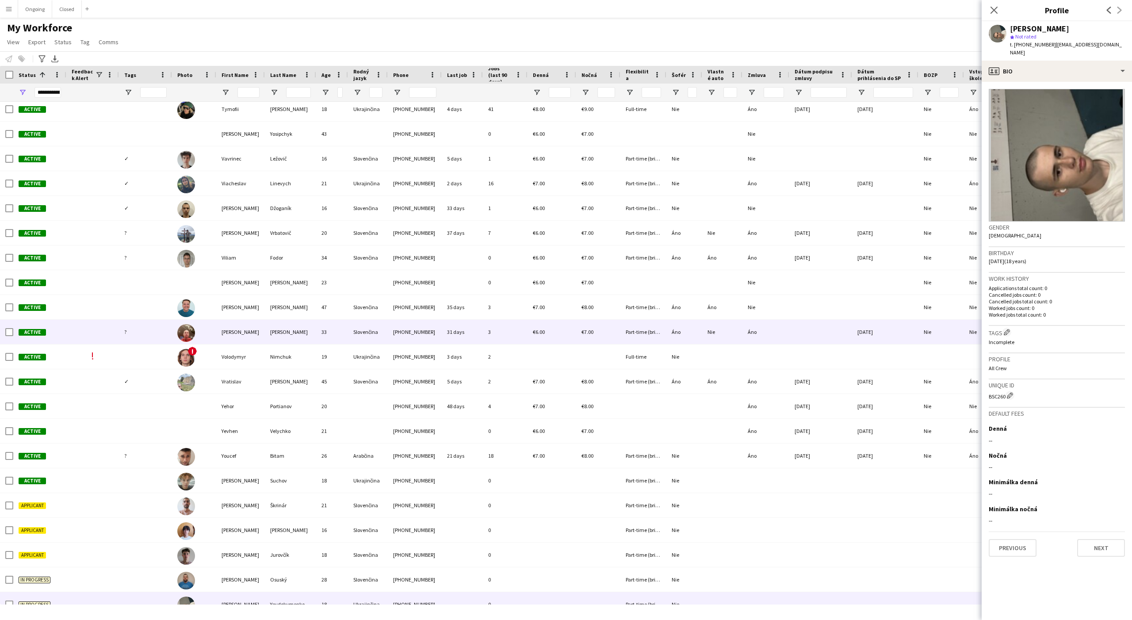
scroll to position [4228, 0]
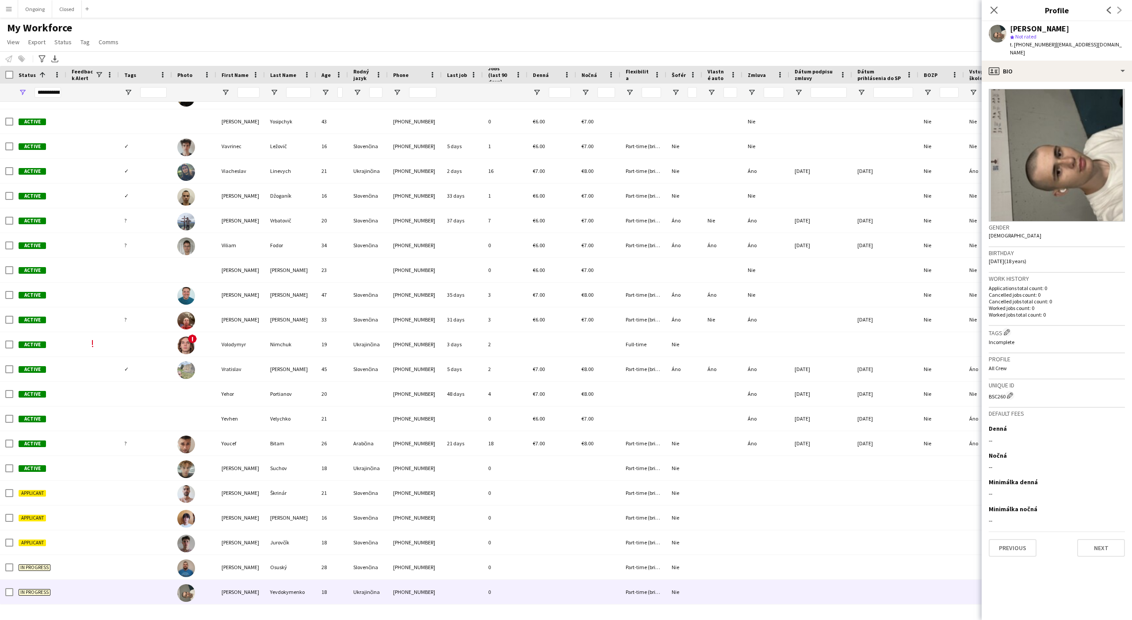
click at [343, 52] on div "Notify workforce Add to tag Select at least one crew to tag him or her. Advance…" at bounding box center [566, 58] width 1132 height 15
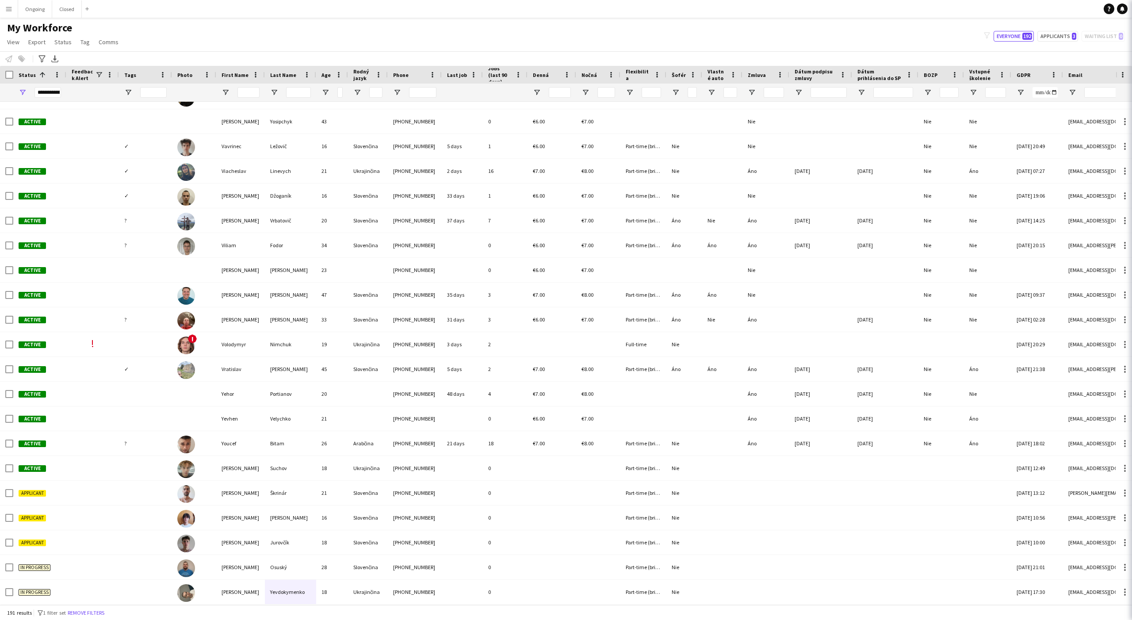
click at [396, 43] on div "My Workforce View Views Default view New view Update view Delete view Edit name…" at bounding box center [566, 36] width 1132 height 30
click at [416, 39] on div "My Workforce View Views Default view New view Update view Delete view Edit name…" at bounding box center [566, 36] width 1132 height 30
